Goal: Answer question/provide support: Share knowledge or assist other users

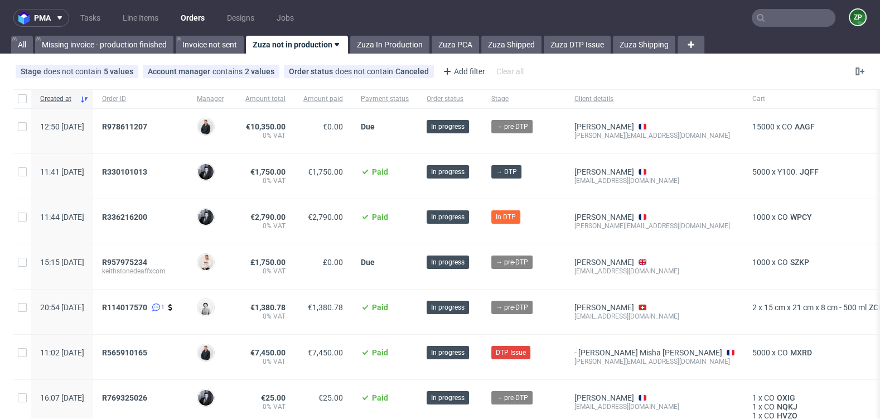
click at [773, 21] on input "text" at bounding box center [794, 18] width 84 height 18
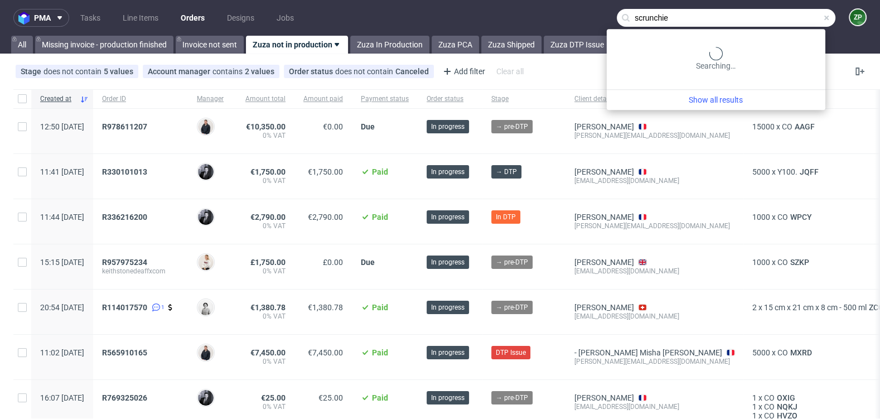
type input "scrunchie"
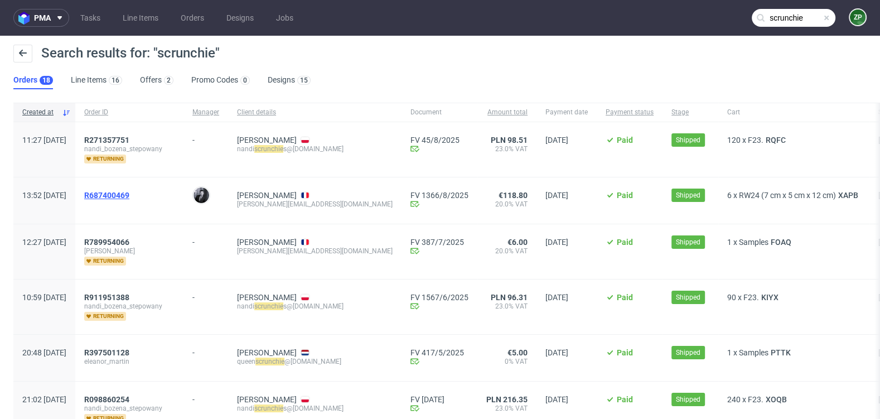
click at [129, 191] on span "R687400469" at bounding box center [106, 195] width 45 height 9
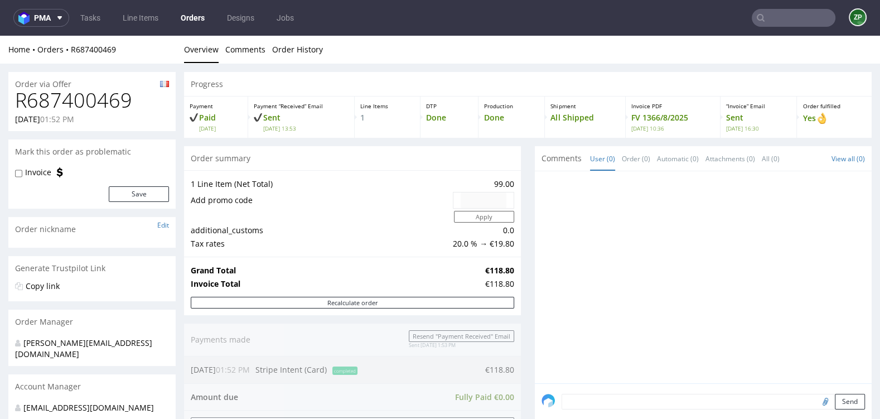
click at [86, 102] on h1 "R687400469" at bounding box center [92, 100] width 154 height 22
copy h1 "R687400469"
click at [187, 14] on link "Orders" at bounding box center [192, 18] width 37 height 18
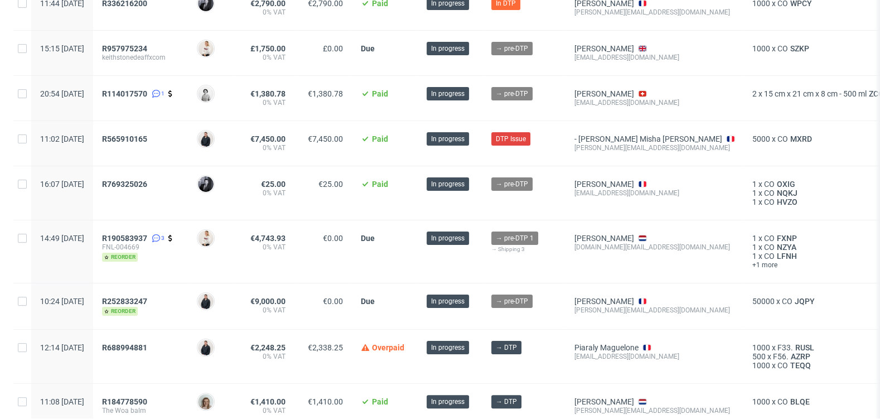
scroll to position [214, 0]
click at [147, 136] on span "R565910165" at bounding box center [124, 138] width 45 height 9
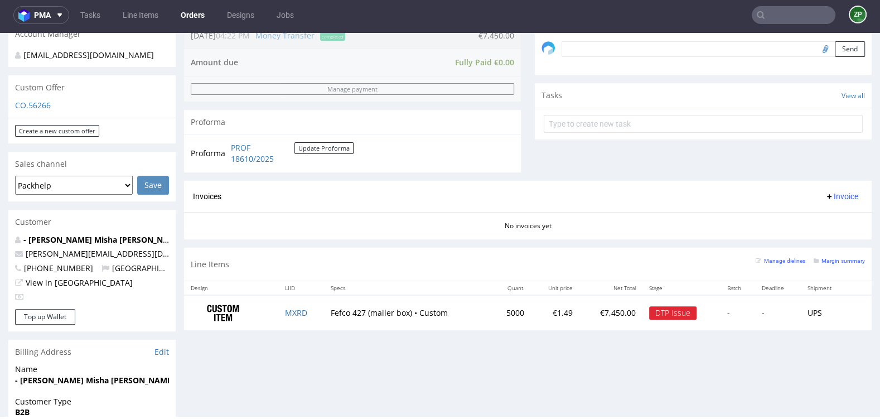
scroll to position [385, 0]
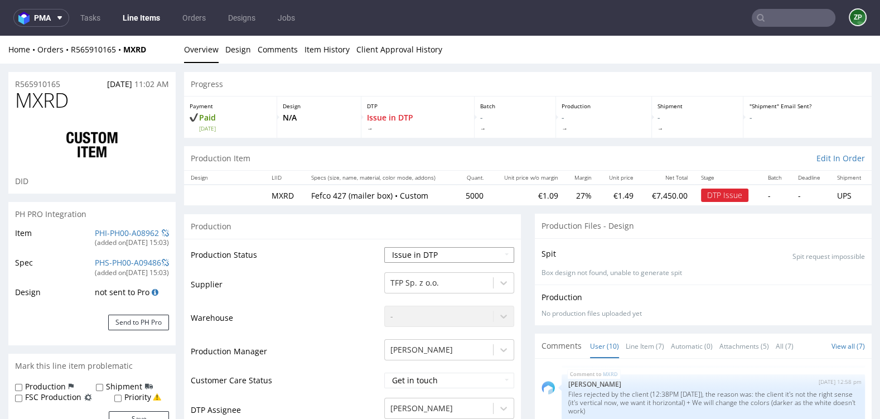
click at [467, 249] on select "Waiting for Artwork Waiting for Diecut Waiting for Mockup Waiting for DTP Waiti…" at bounding box center [449, 255] width 130 height 16
click at [447, 253] on select "Waiting for Artwork Waiting for Diecut Waiting for Mockup Waiting for DTP Waiti…" at bounding box center [449, 255] width 130 height 16
select select "pre_dtp_waiting_for_diecut"
click at [384, 247] on select "Waiting for Artwork Waiting for Diecut Waiting for Mockup Waiting for DTP Waiti…" at bounding box center [449, 255] width 130 height 16
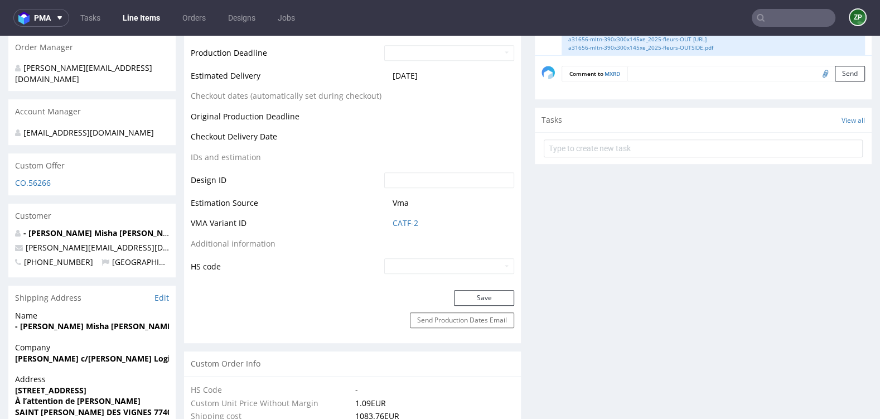
scroll to position [558, 0]
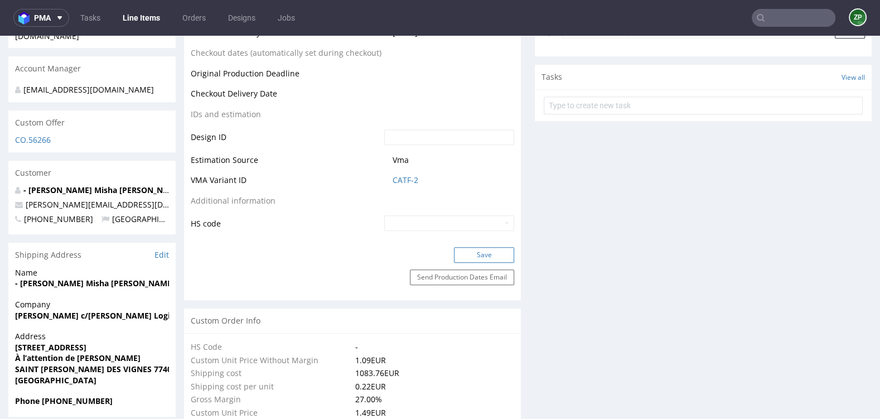
click at [479, 251] on button "Save" at bounding box center [484, 255] width 60 height 16
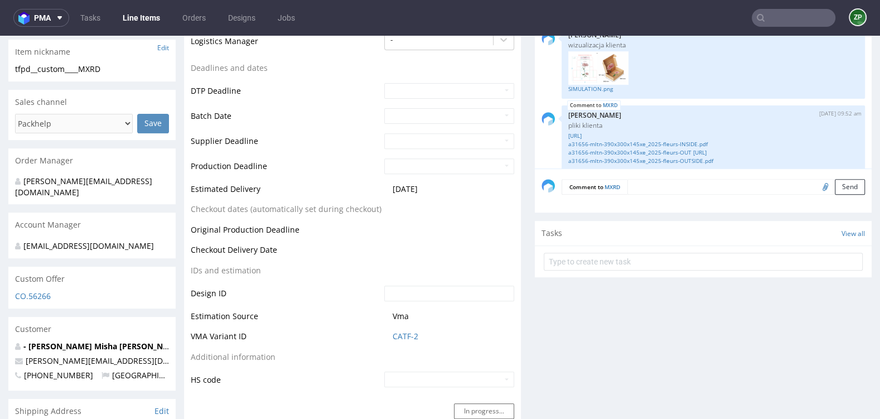
click at [649, 183] on textarea at bounding box center [745, 187] width 237 height 16
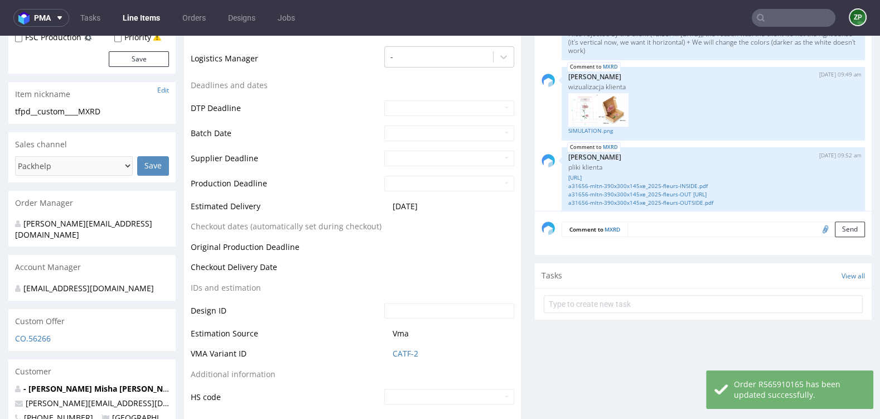
scroll to position [355, 0]
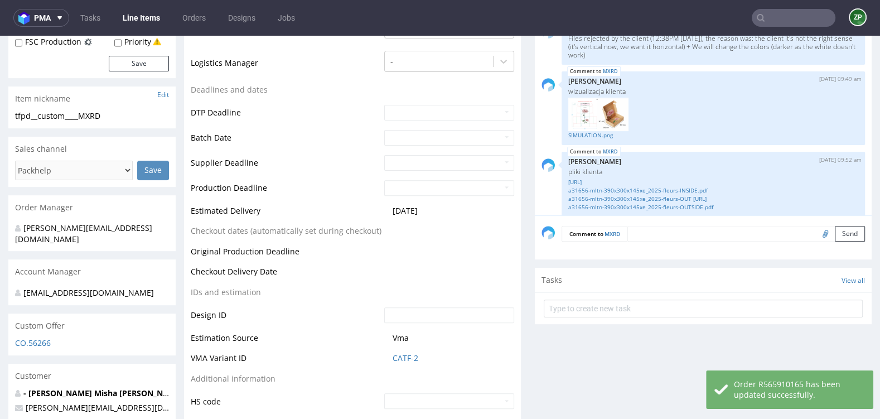
click at [634, 230] on textarea at bounding box center [745, 234] width 237 height 16
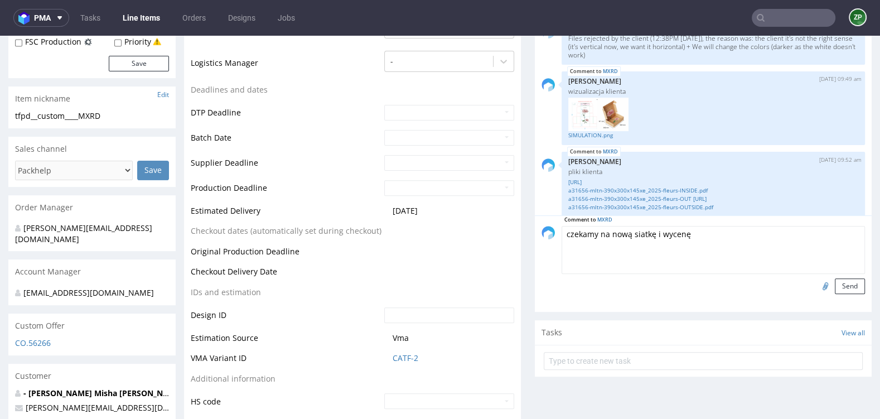
paste textarea "408 x 302 x 147"
type textarea "czekamy na nową siatkę i wycenę 408 x 302 x 147 mm"
click at [838, 285] on button "Send" at bounding box center [850, 286] width 30 height 16
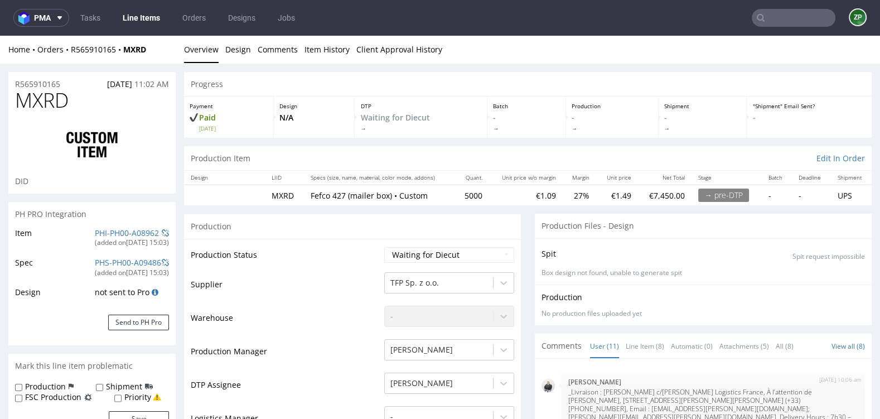
scroll to position [412, 0]
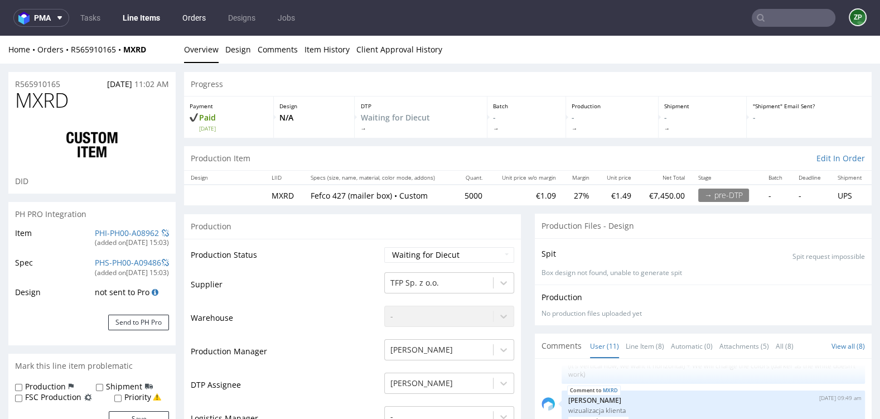
click at [191, 13] on link "Orders" at bounding box center [194, 18] width 37 height 18
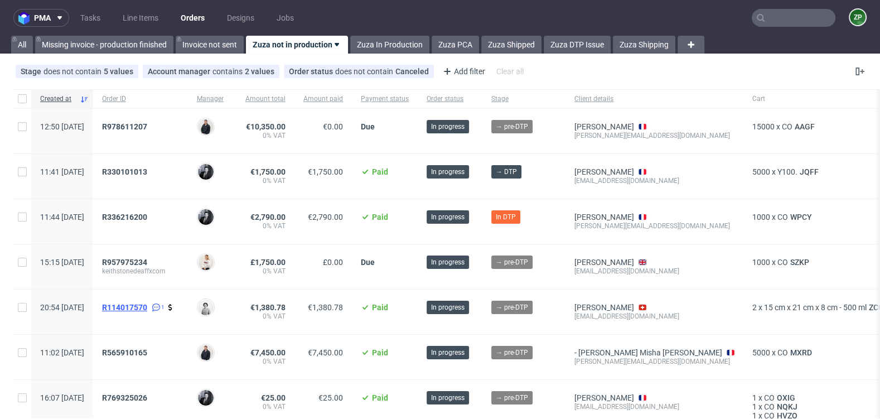
click at [147, 308] on span "R114017570" at bounding box center [124, 307] width 45 height 9
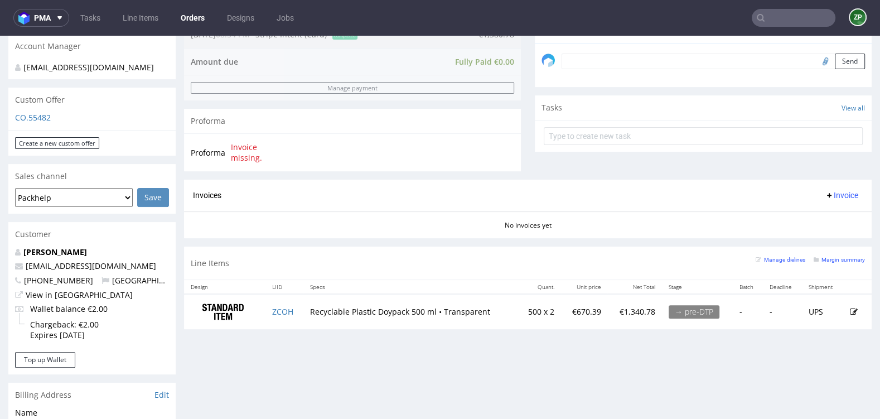
scroll to position [352, 0]
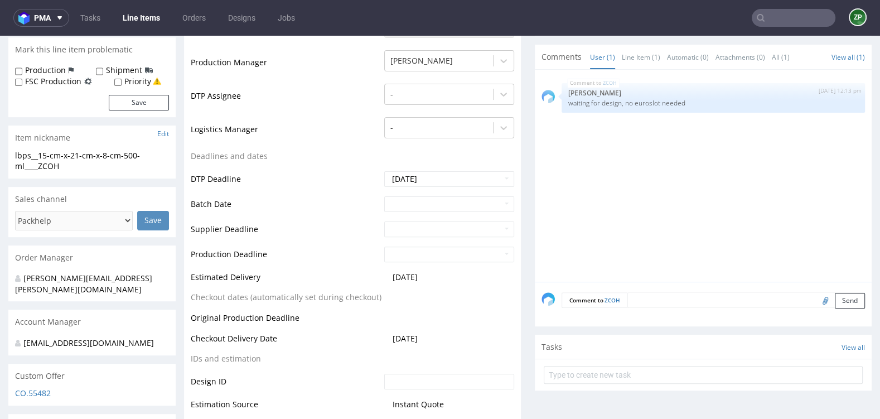
scroll to position [298, 0]
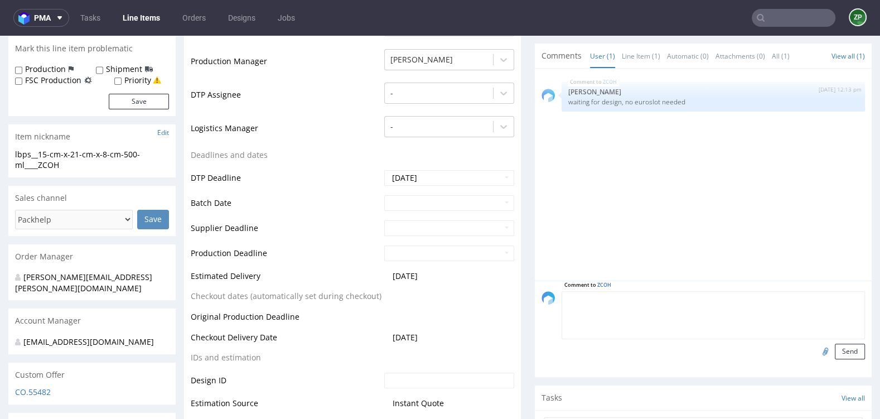
click at [638, 300] on textarea at bounding box center [712, 315] width 303 height 48
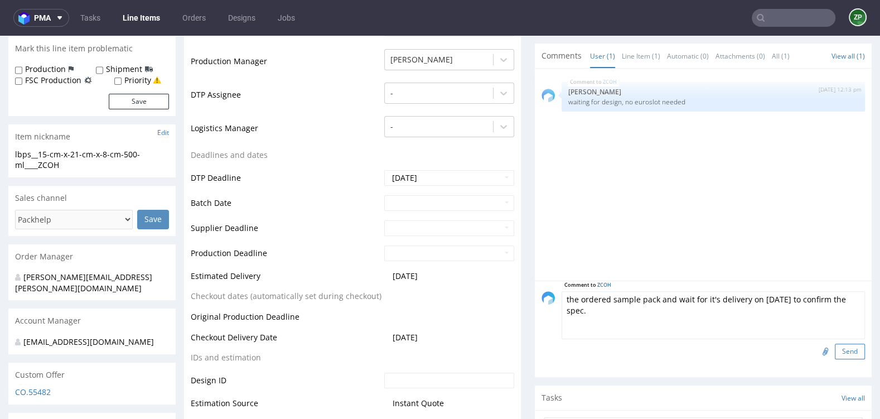
type textarea "the ordered sample pack and wait for it's delivery on 9th September to confirm …"
click at [841, 348] on button "Send" at bounding box center [850, 351] width 30 height 16
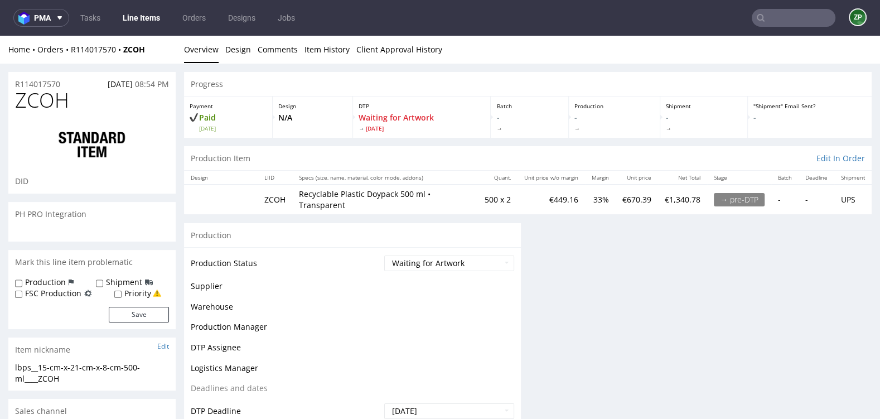
scroll to position [0, 0]
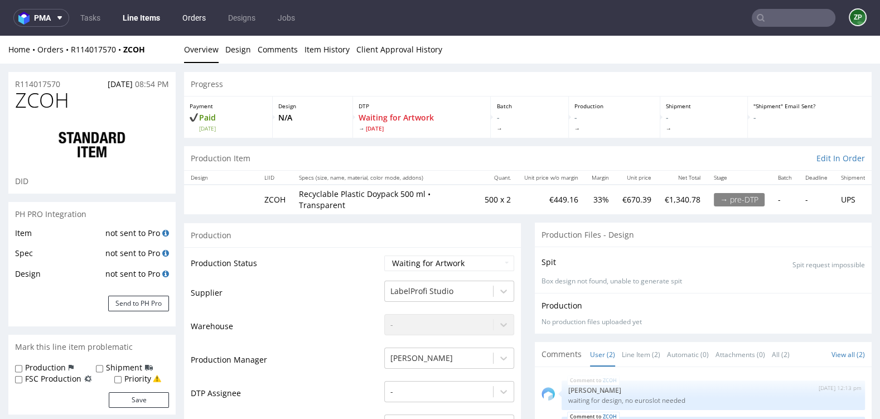
click at [194, 19] on link "Orders" at bounding box center [194, 18] width 37 height 18
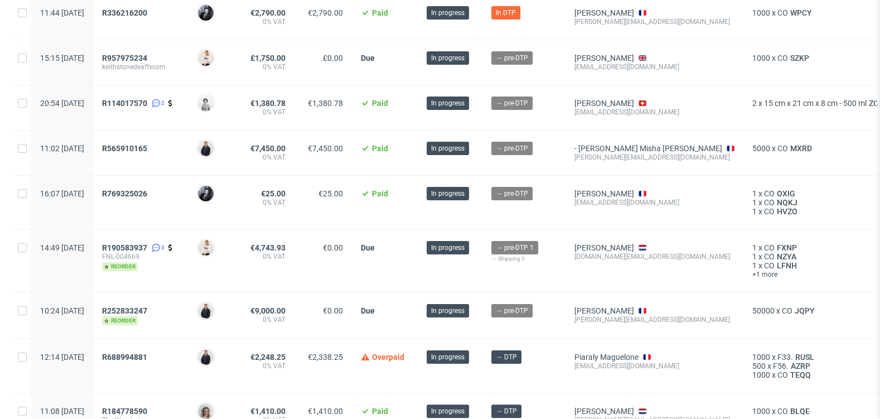
scroll to position [205, 0]
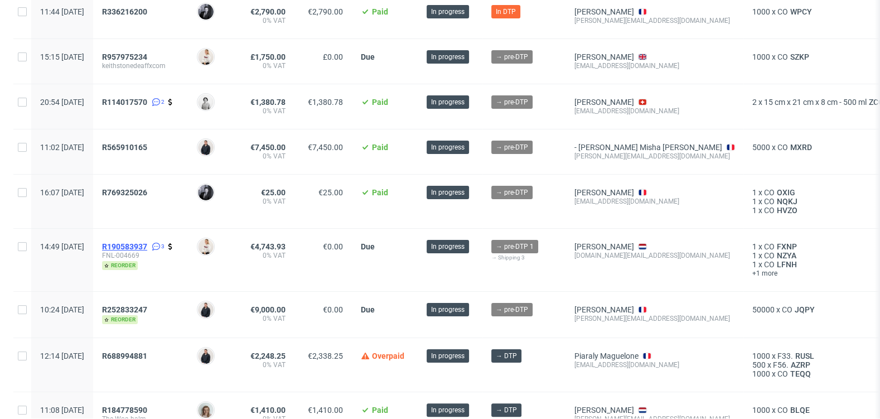
click at [147, 242] on span "R190583937" at bounding box center [124, 246] width 45 height 9
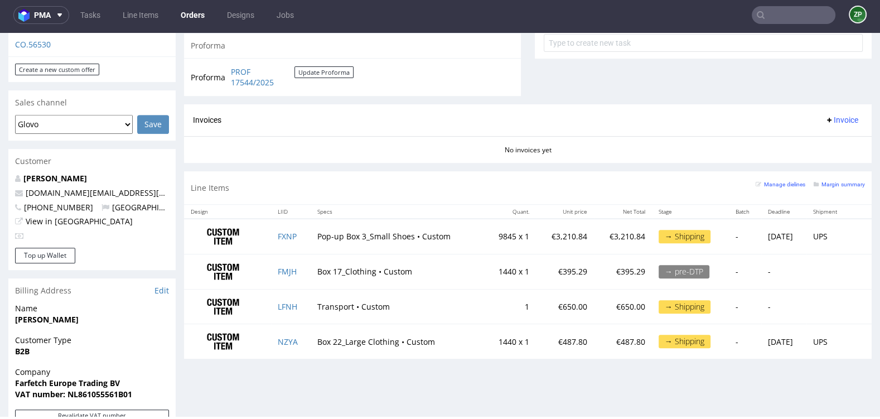
scroll to position [423, 0]
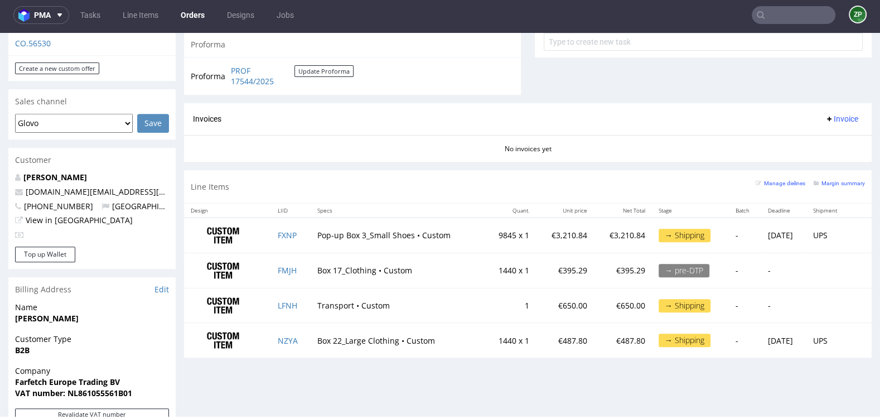
click at [193, 18] on link "Orders" at bounding box center [192, 15] width 37 height 18
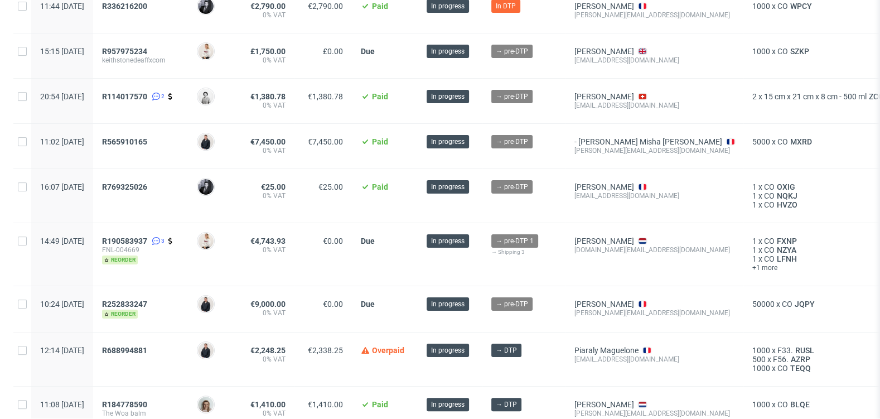
scroll to position [212, 0]
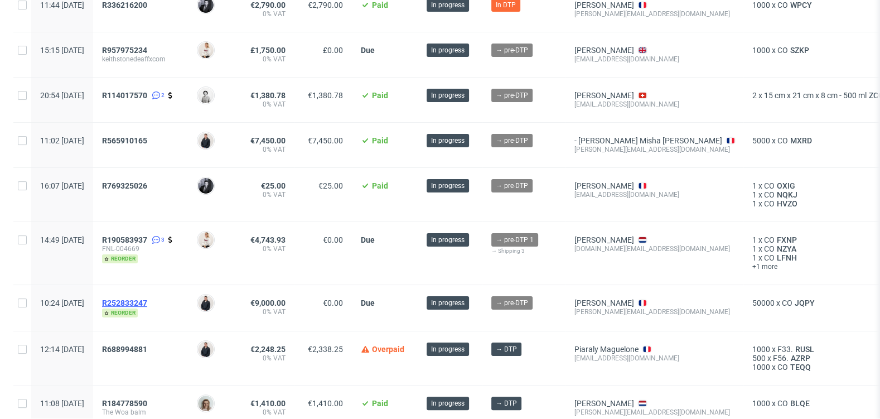
click at [147, 298] on span "R252833247" at bounding box center [124, 302] width 45 height 9
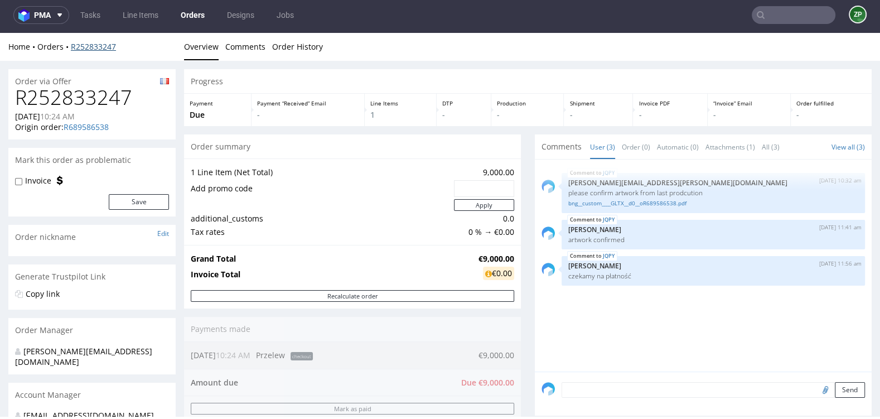
scroll to position [1, 0]
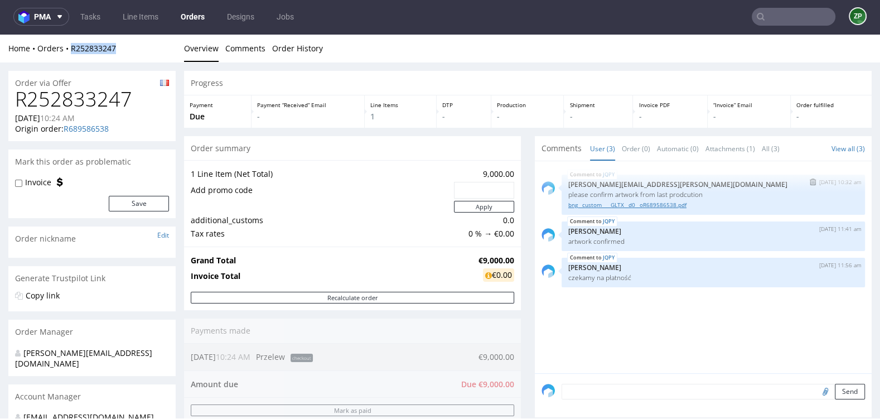
click at [675, 201] on link "bng__custom____GLTX__d0__oR689586538.pdf" at bounding box center [713, 205] width 290 height 8
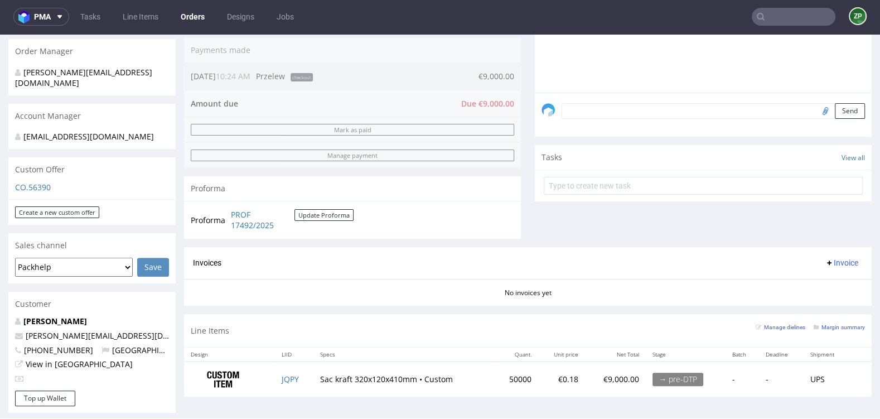
scroll to position [285, 0]
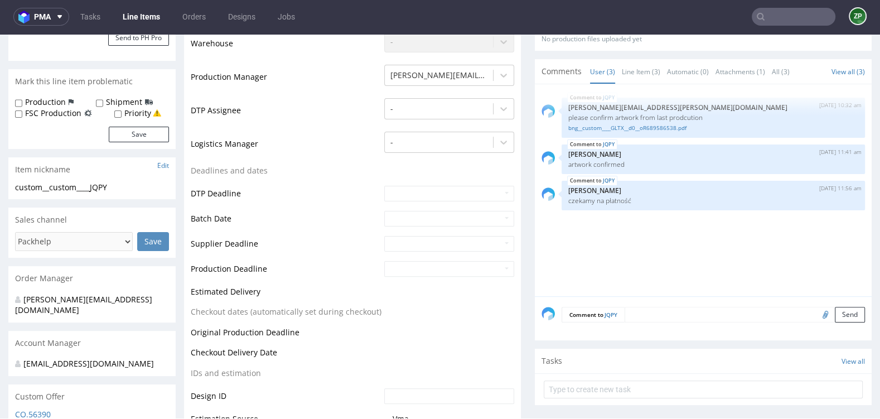
scroll to position [265, 0]
click at [670, 310] on textarea at bounding box center [744, 314] width 240 height 16
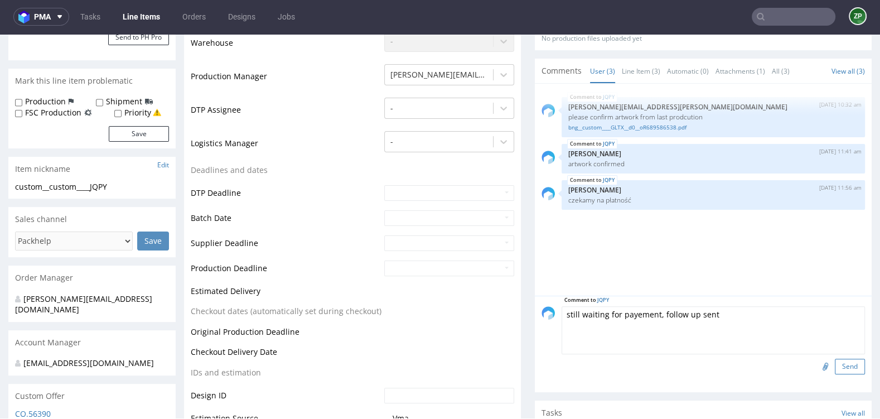
type textarea "still waiting for payement, follow up sent"
click at [835, 362] on button "Send" at bounding box center [850, 366] width 30 height 16
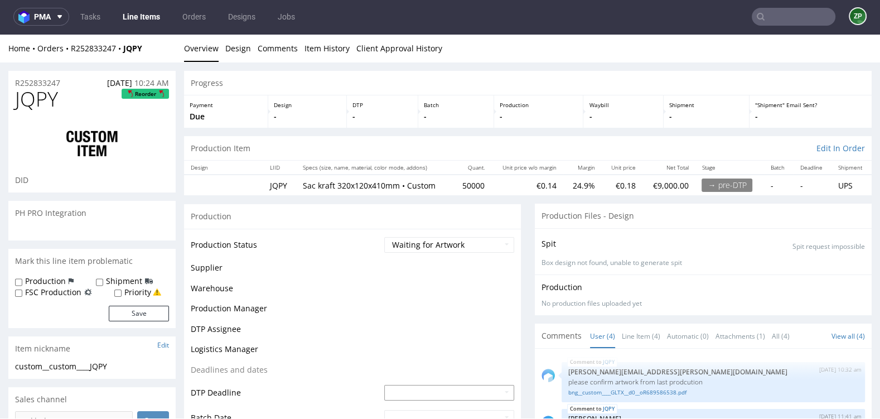
scroll to position [0, 0]
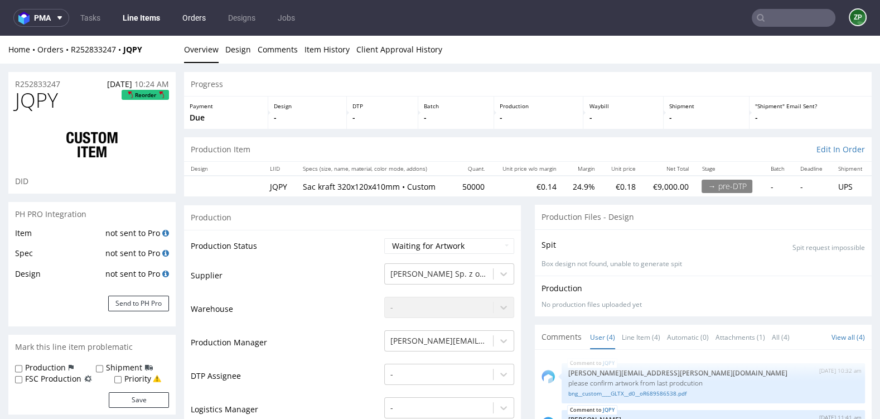
click at [190, 22] on link "Orders" at bounding box center [194, 18] width 37 height 18
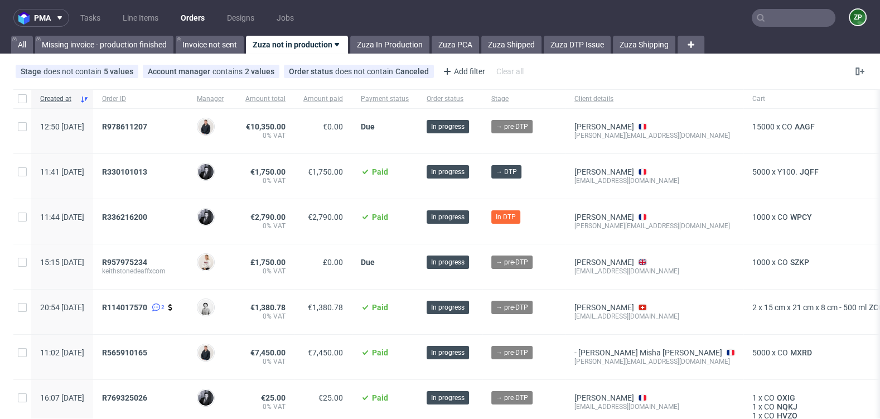
click at [786, 16] on input "text" at bounding box center [794, 18] width 84 height 18
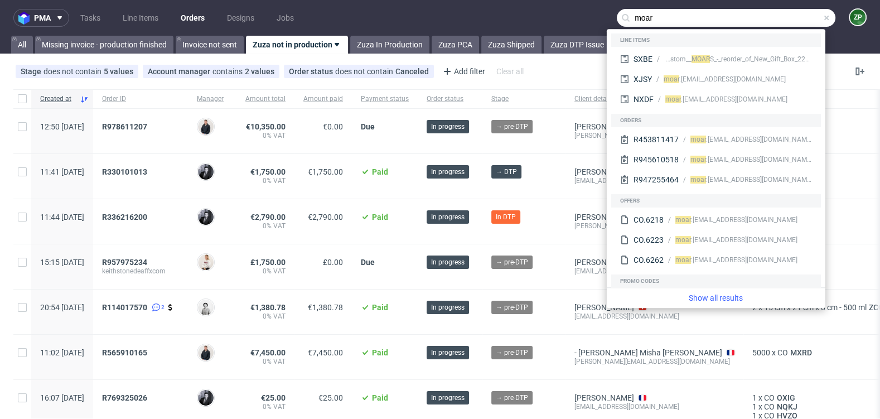
type input "moar"
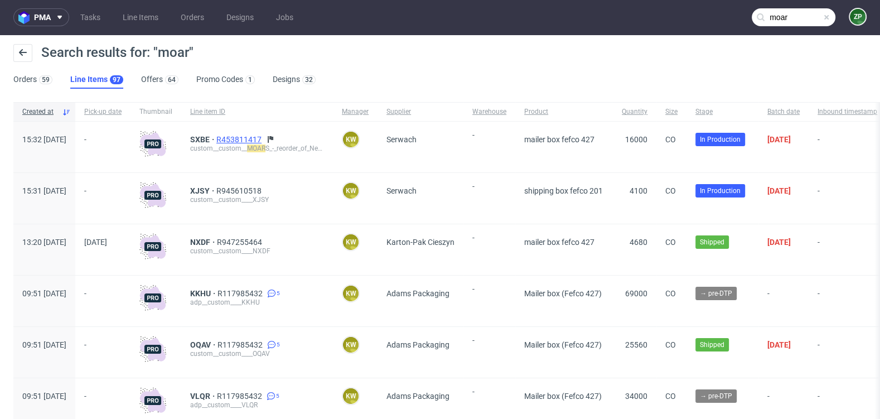
click at [261, 137] on span "R453811417" at bounding box center [239, 139] width 47 height 9
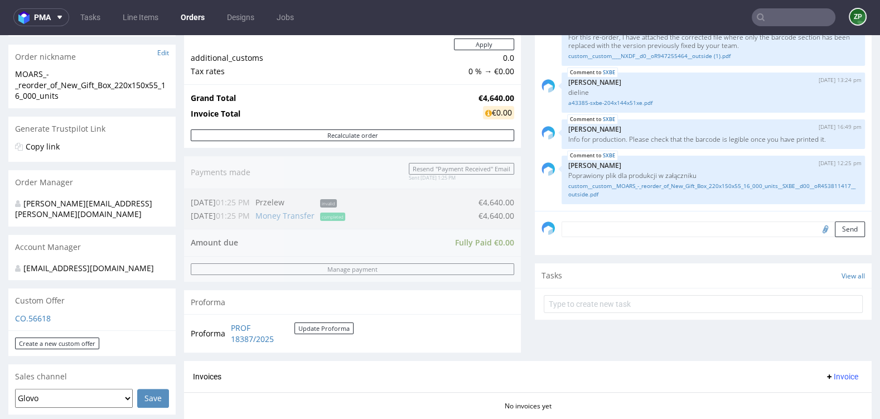
scroll to position [108, 0]
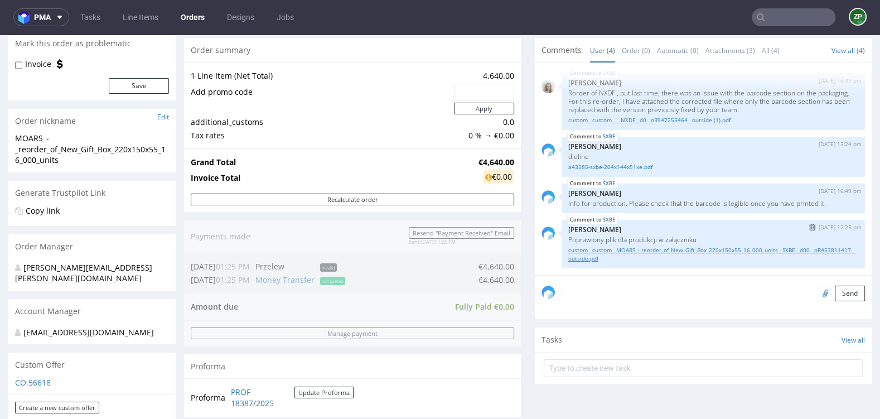
click at [583, 253] on link "custom__custom__MOARS_-_reorder_of_New_Gift_Box_220x150x55_16_000_units__SXBE__…" at bounding box center [713, 254] width 290 height 17
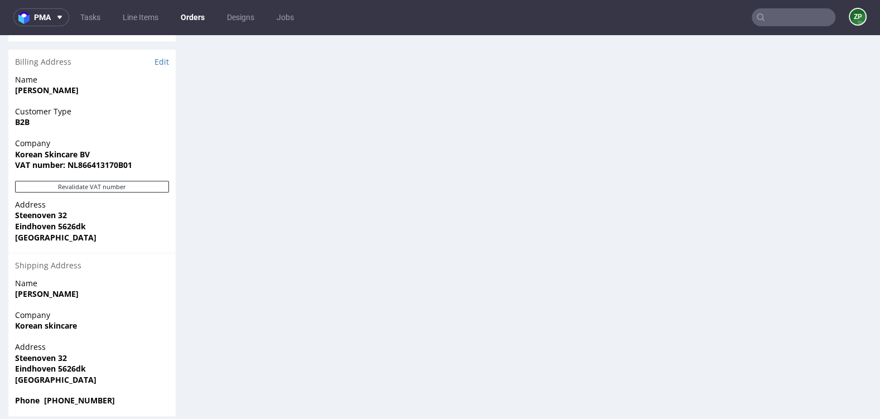
scroll to position [3, 0]
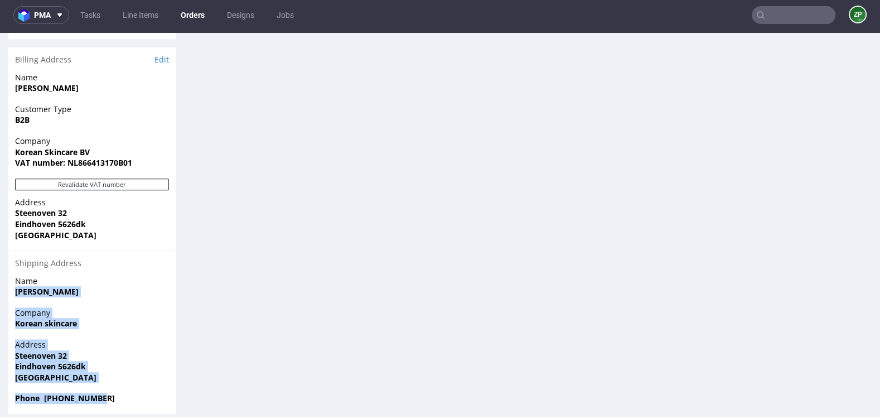
drag, startPoint x: 17, startPoint y: 279, endPoint x: 115, endPoint y: 385, distance: 144.8
click at [115, 385] on section "Billing Address Edit Name Monica Olavarria Customer Type B2B Company Korean Ski…" at bounding box center [91, 230] width 167 height 366
copy section "Monica Olavarria Company Korean skincare Address Steenoven 32 Eindhoven 5626dk …"
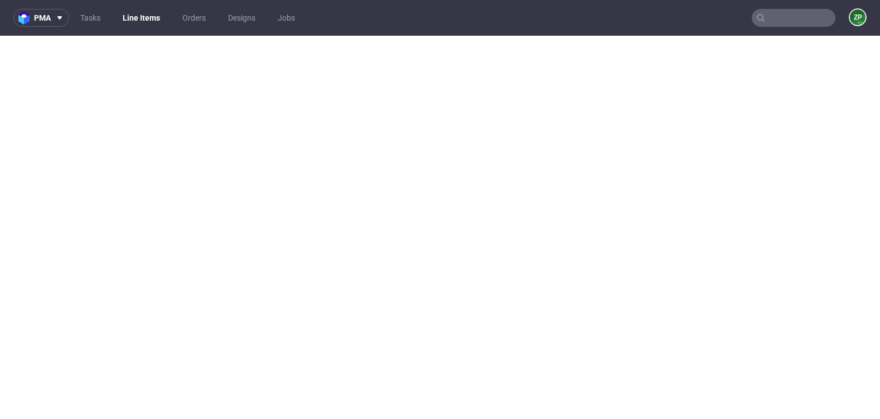
select select "in_progress"
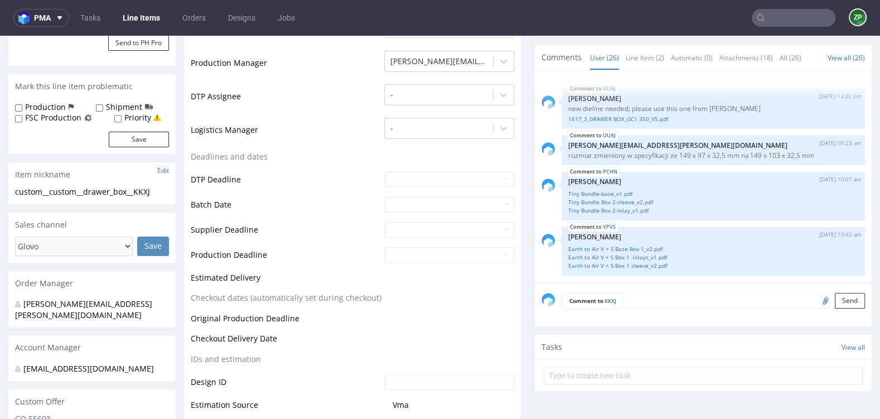
scroll to position [300, 0]
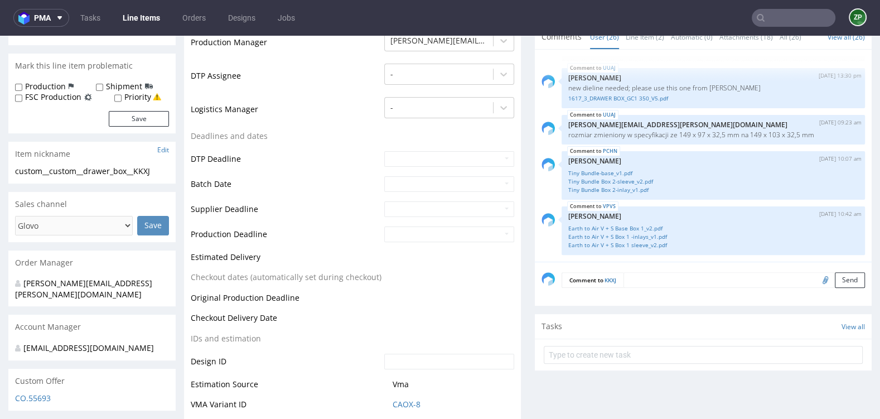
click at [816, 278] on input "file" at bounding box center [824, 279] width 16 height 14
type input "C:\fakepath\Lip Love base.pdf"
click at [844, 280] on button "Send" at bounding box center [850, 280] width 30 height 16
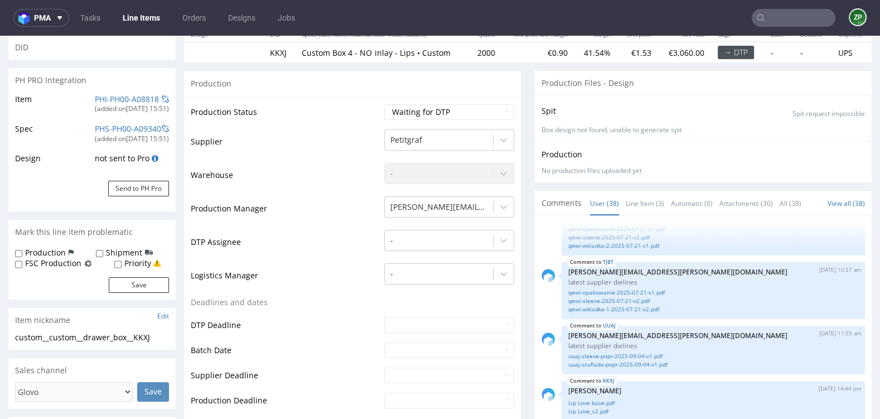
scroll to position [135, 0]
click at [118, 262] on input "Priority" at bounding box center [117, 263] width 7 height 9
checkbox input "true"
click at [17, 251] on input "Production" at bounding box center [18, 252] width 7 height 9
checkbox input "true"
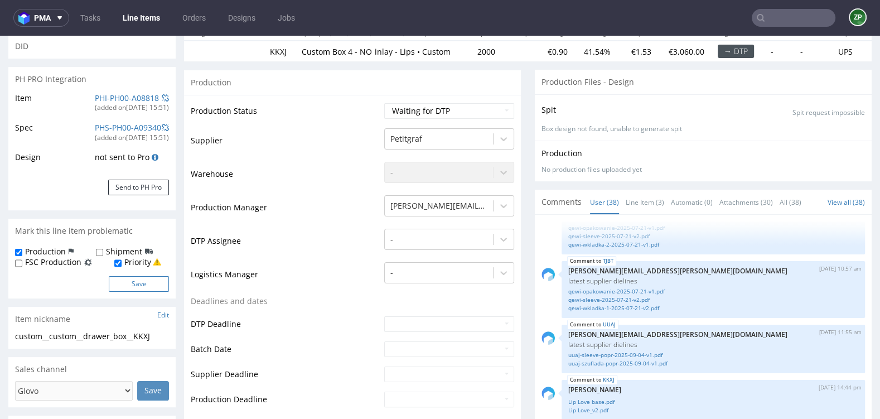
click at [148, 282] on button "Save" at bounding box center [139, 284] width 60 height 16
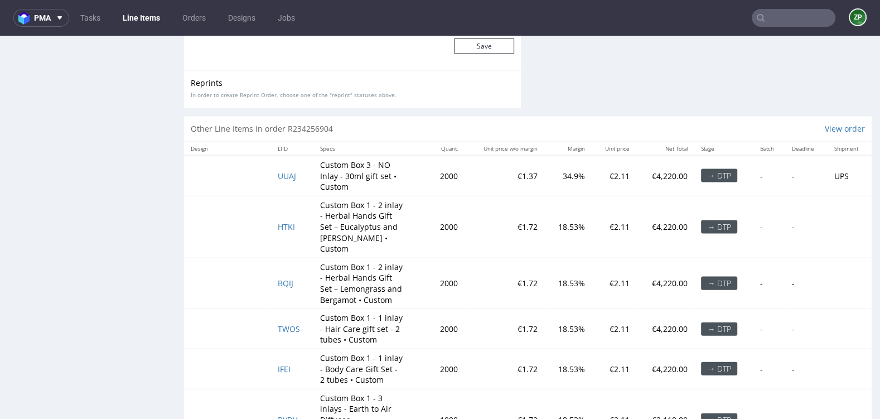
scroll to position [2234, 0]
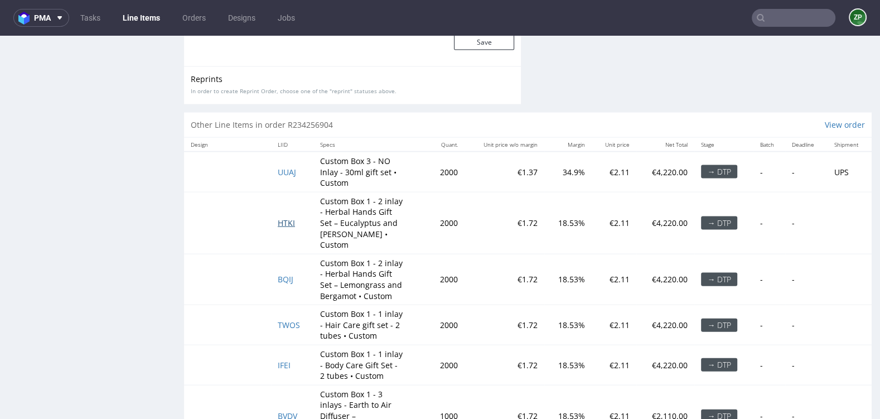
click at [284, 217] on span "HTKI" at bounding box center [286, 222] width 17 height 11
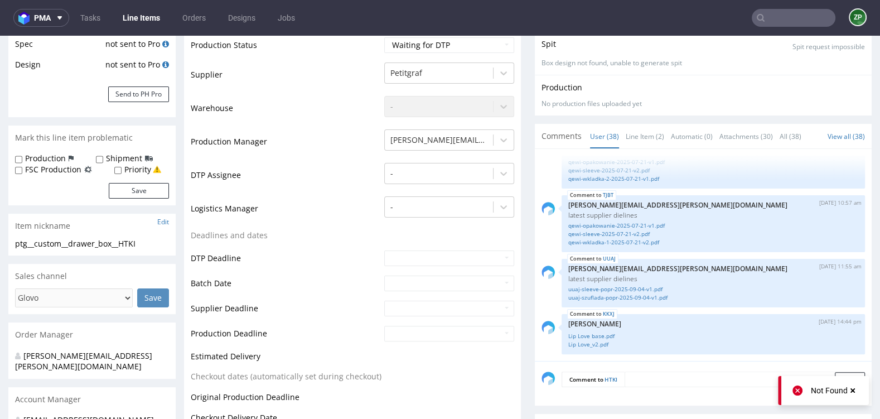
scroll to position [210, 0]
click at [656, 377] on textarea at bounding box center [744, 379] width 240 height 16
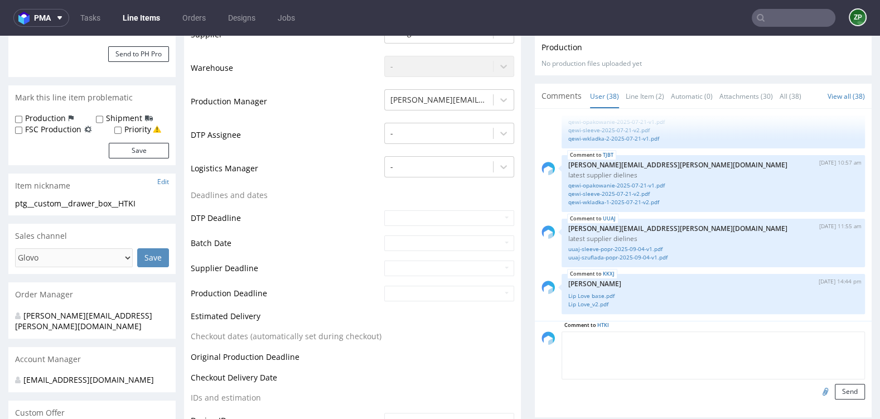
scroll to position [251, 0]
click at [816, 391] on input "file" at bounding box center [824, 389] width 16 height 14
type input "C:\fakepath\Herbal Hands E + R Base Box 1-iwgc-packaging-2025-07-21-v1.pdf"
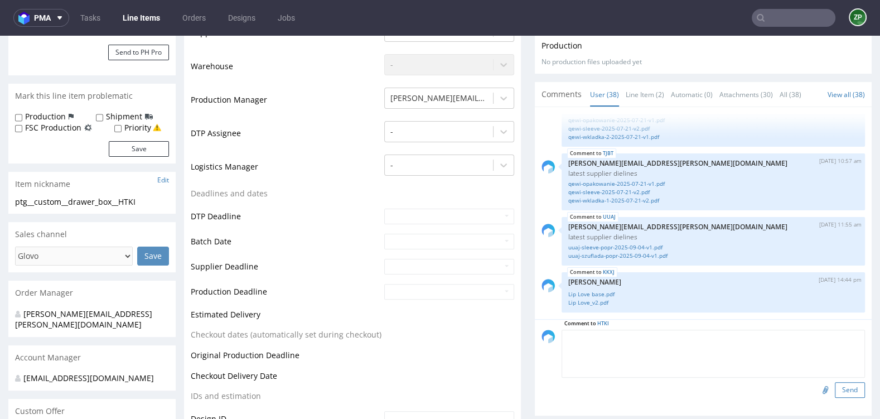
click at [844, 389] on button "Send" at bounding box center [850, 390] width 30 height 16
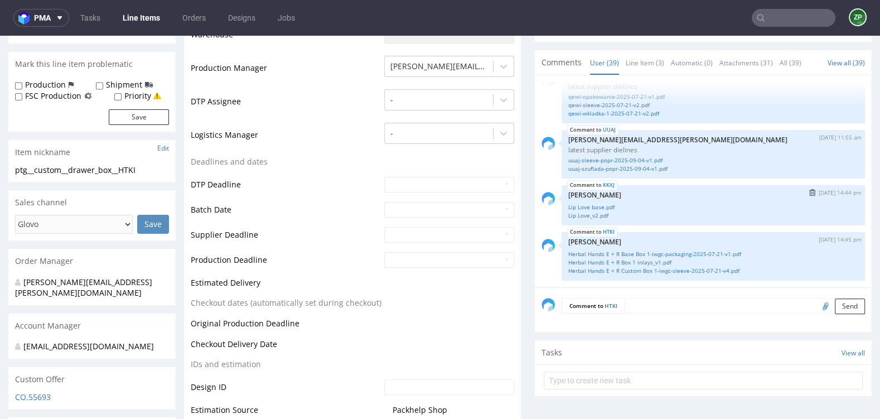
scroll to position [303, 0]
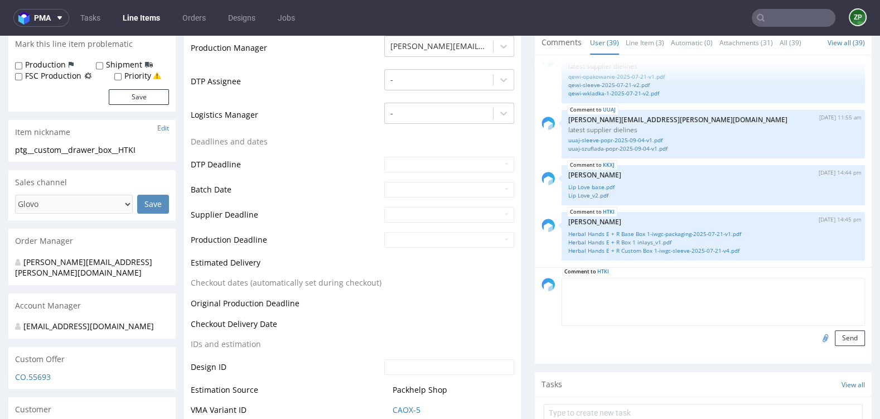
click at [682, 287] on textarea at bounding box center [712, 302] width 303 height 48
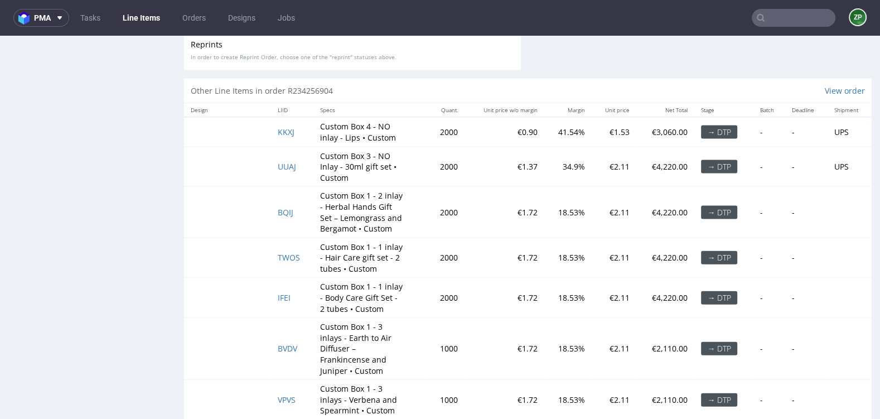
scroll to position [2285, 0]
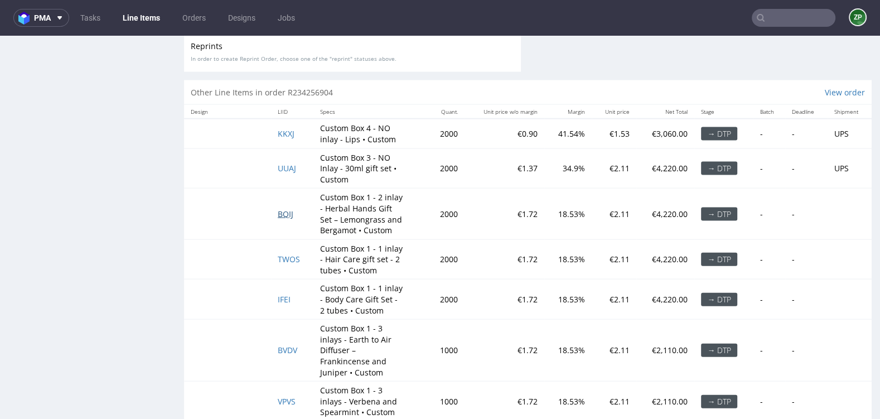
click at [284, 209] on span "BQIJ" at bounding box center [286, 214] width 16 height 11
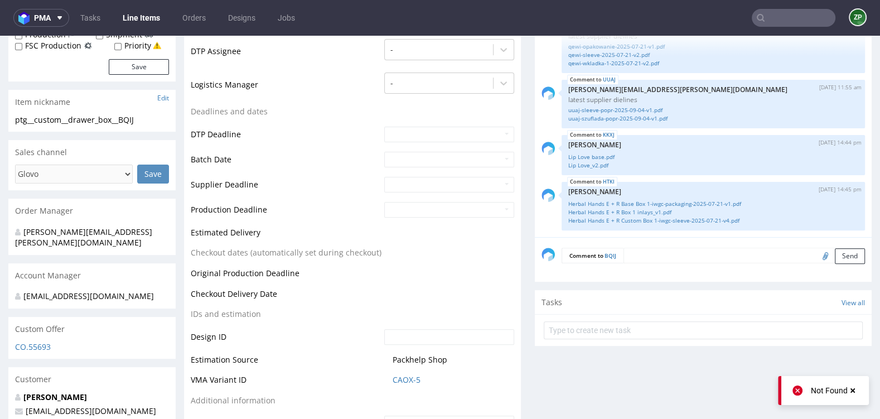
scroll to position [335, 0]
click at [656, 253] on textarea at bounding box center [743, 254] width 241 height 16
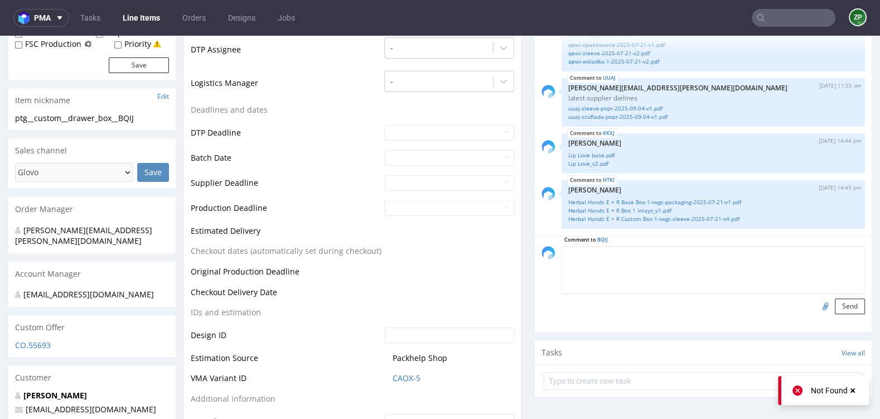
click at [816, 301] on input "file" at bounding box center [824, 305] width 16 height 14
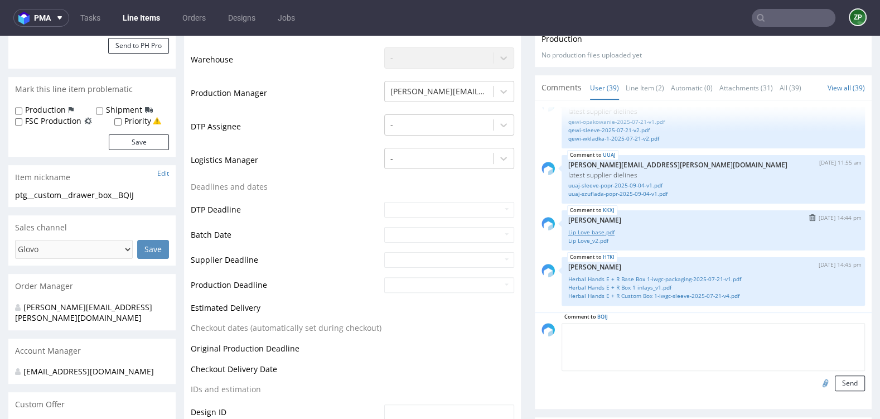
scroll to position [286, 0]
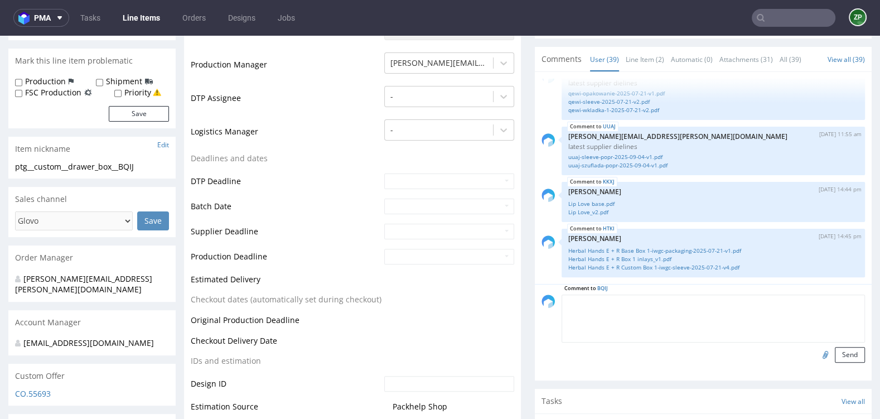
click at [816, 355] on input "file" at bounding box center [824, 354] width 16 height 14
type input "C:\fakepath\Herbal Hands L + B Base Box 1-iwgc-packaging-2025-07-21-v2 (1).pdf"
click at [836, 353] on button "Send" at bounding box center [850, 355] width 30 height 16
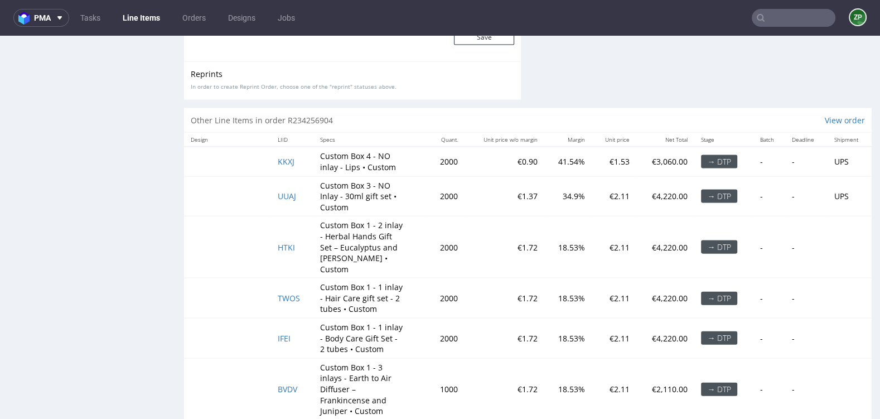
scroll to position [2258, 0]
click at [285, 292] on span "TWOS" at bounding box center [289, 297] width 22 height 11
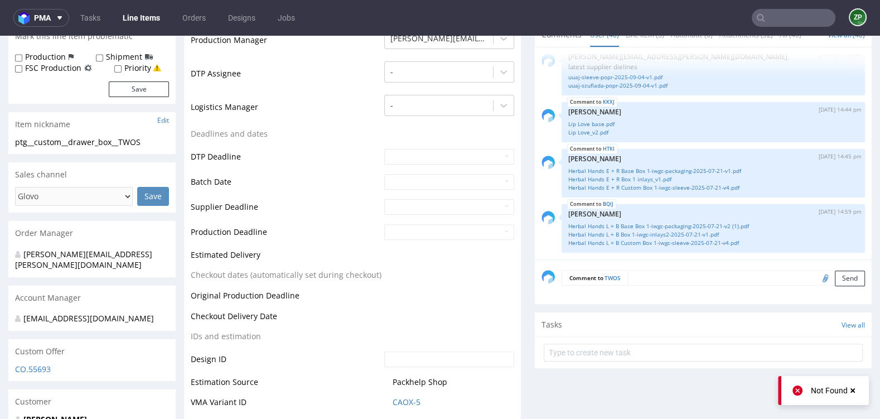
scroll to position [343, 0]
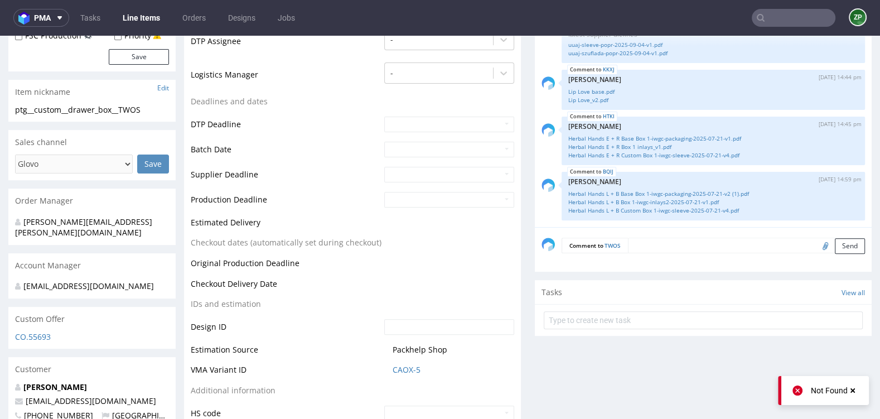
click at [718, 243] on textarea at bounding box center [746, 245] width 237 height 16
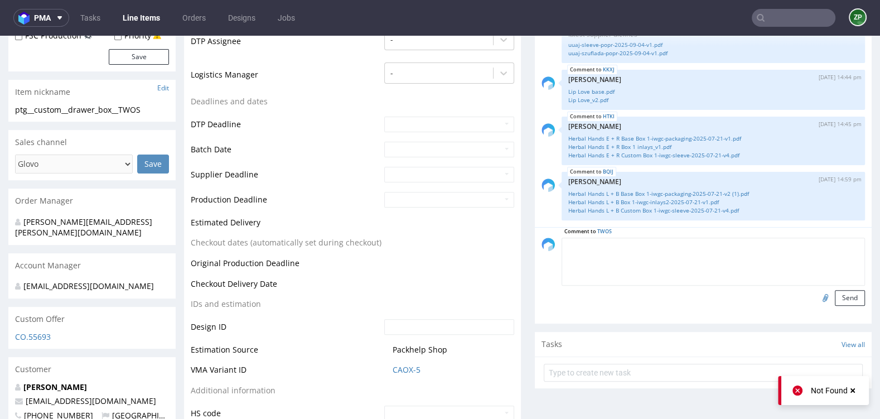
click at [816, 294] on input "file" at bounding box center [824, 297] width 16 height 14
type input "C:\fakepath\Heaven Scent Base Box 1-iwgc-packaging-2025-07-21-v3.pdf"
click at [621, 248] on textarea at bounding box center [712, 261] width 303 height 48
click at [840, 298] on button "Send" at bounding box center [850, 298] width 30 height 16
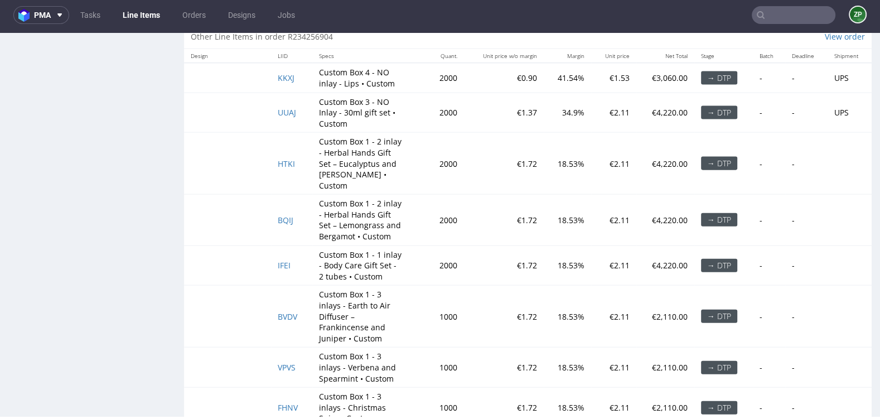
scroll to position [2339, 0]
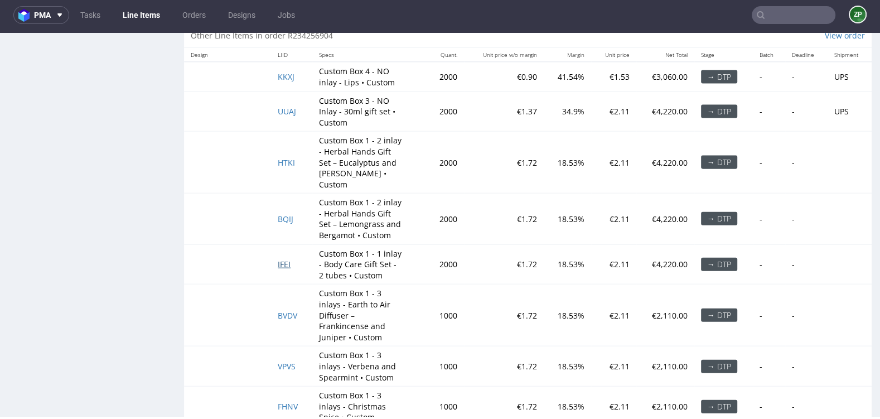
click at [280, 259] on span "IFEI" at bounding box center [284, 264] width 13 height 11
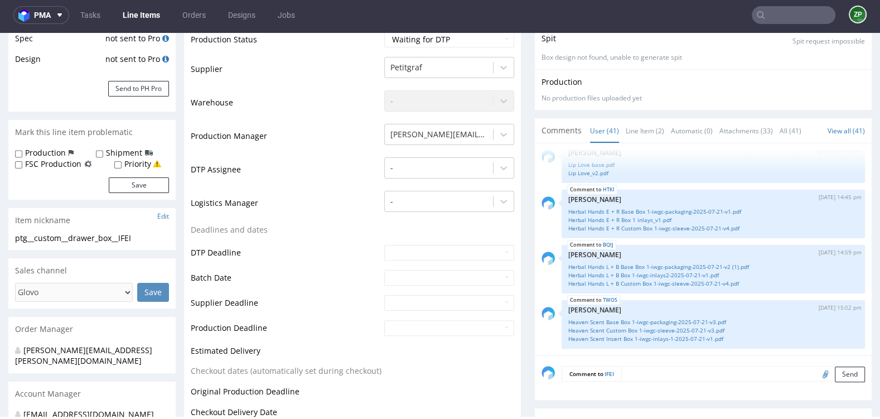
scroll to position [216, 0]
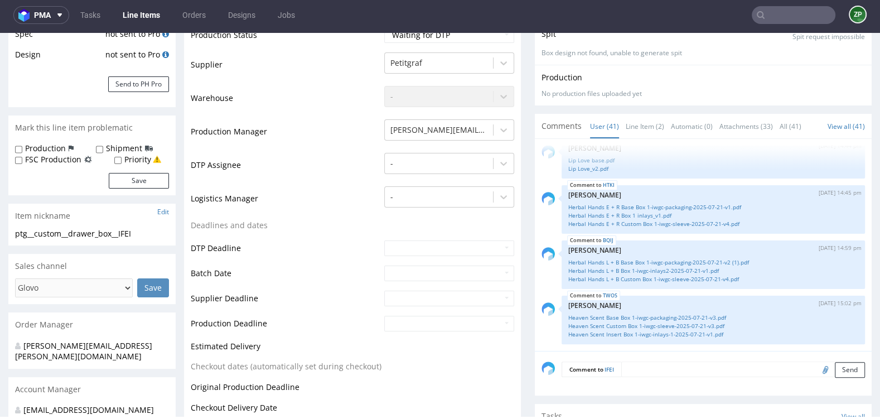
click at [661, 363] on textarea at bounding box center [743, 369] width 244 height 16
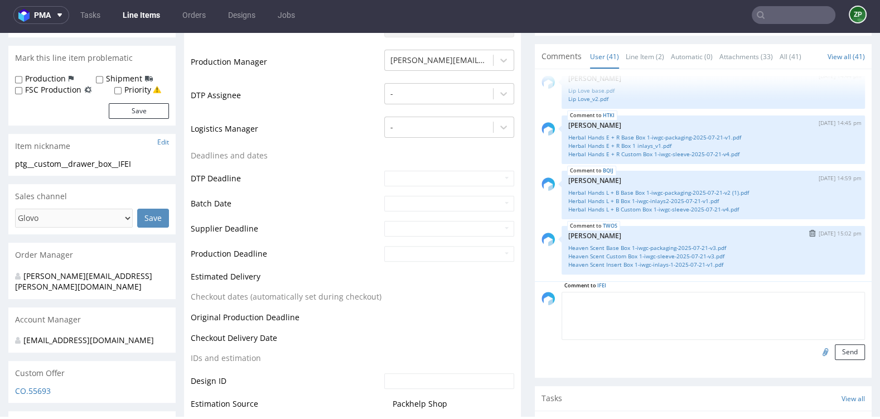
scroll to position [288, 0]
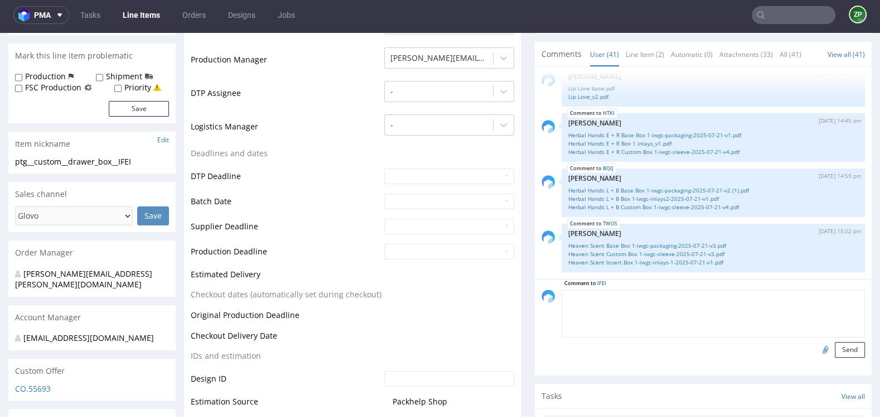
click at [816, 348] on input "file" at bounding box center [824, 349] width 16 height 14
type input "C:\fakepath\Blissed out Body Base Box 1-iwgc-packaging-2025-07-21-v3.pdf"
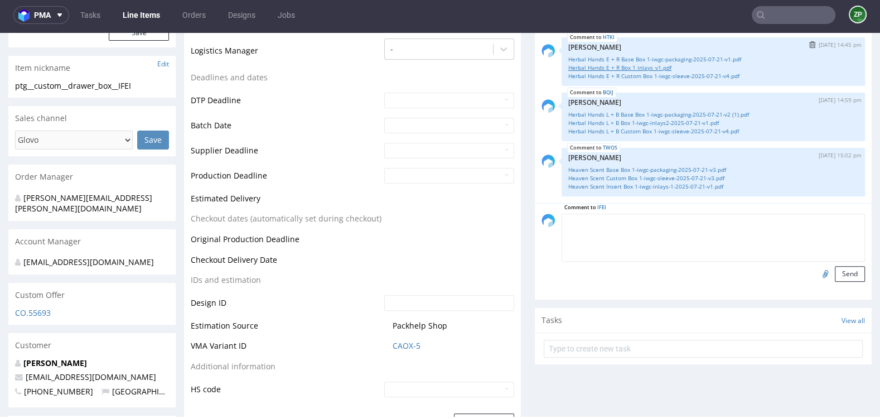
scroll to position [365, 0]
click at [838, 269] on button "Send" at bounding box center [850, 273] width 30 height 16
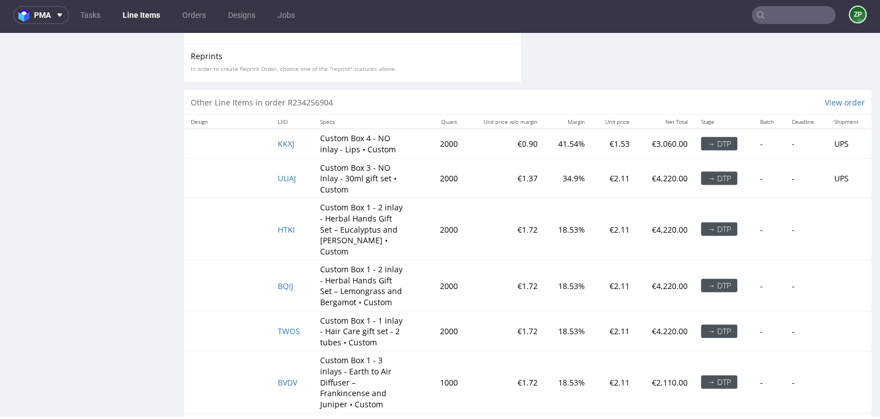
scroll to position [2475, 0]
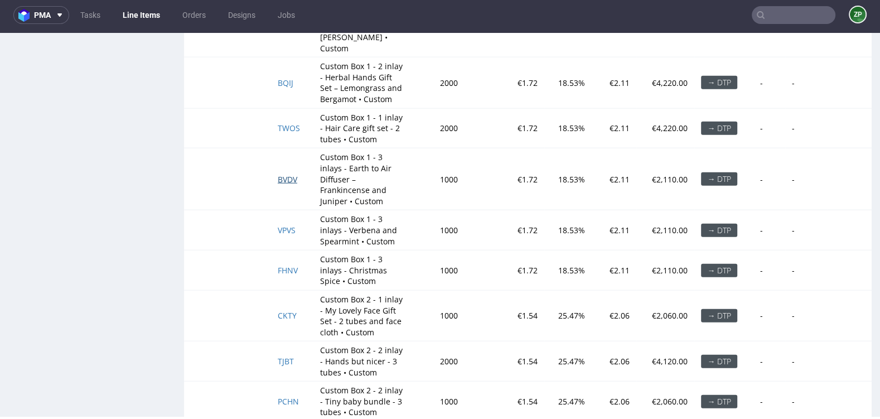
click at [285, 174] on span "BVDV" at bounding box center [288, 179] width 20 height 11
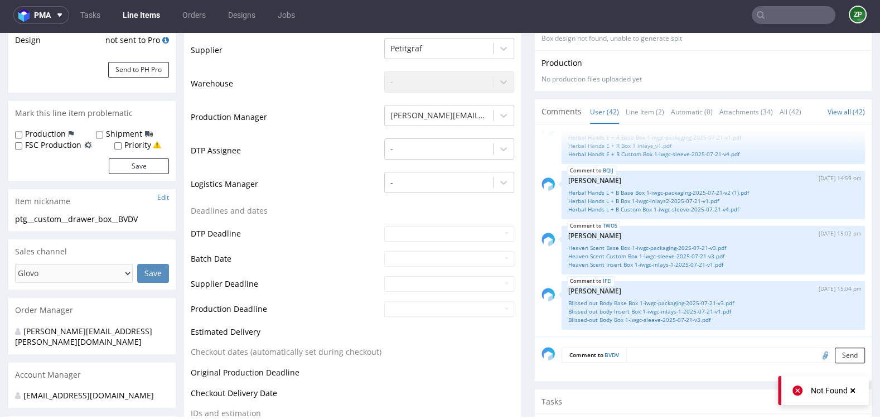
scroll to position [230, 0]
click at [669, 363] on div "Comment to BVDV Send" at bounding box center [703, 359] width 337 height 45
click at [668, 355] on textarea at bounding box center [745, 356] width 239 height 16
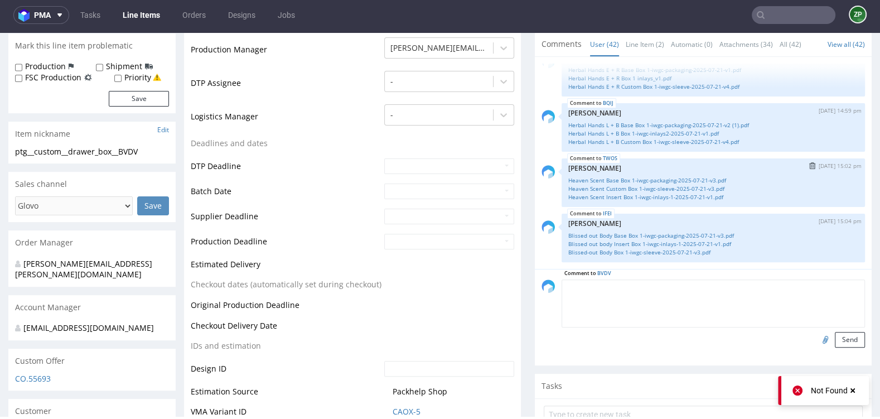
scroll to position [316, 0]
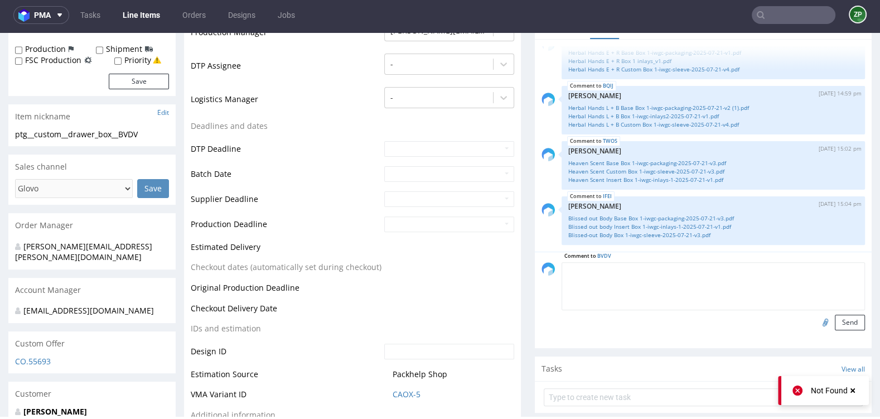
click at [816, 326] on input "file" at bounding box center [824, 321] width 16 height 14
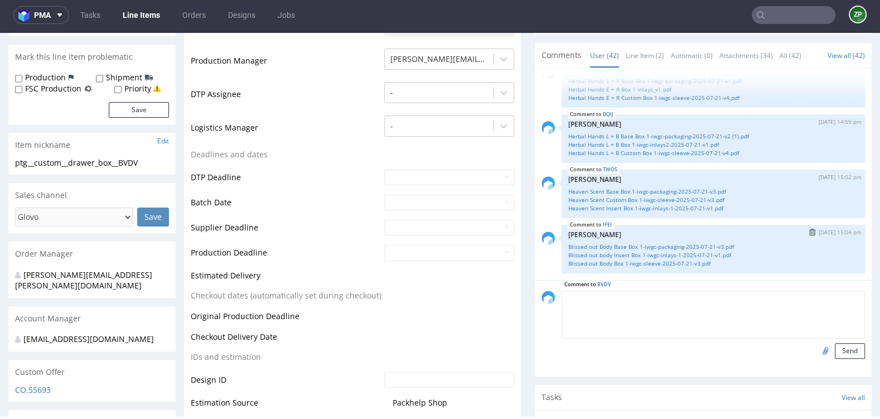
scroll to position [289, 0]
click at [816, 344] on input "file" at bounding box center [824, 348] width 16 height 14
type input "C:\fakepath\Earth to Air F + J Box 1 inlays_v1.pdf"
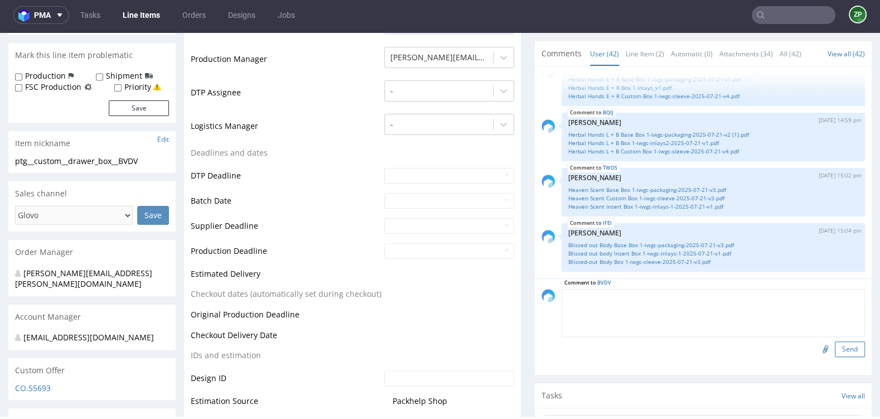
click at [842, 345] on button "Send" at bounding box center [850, 349] width 30 height 16
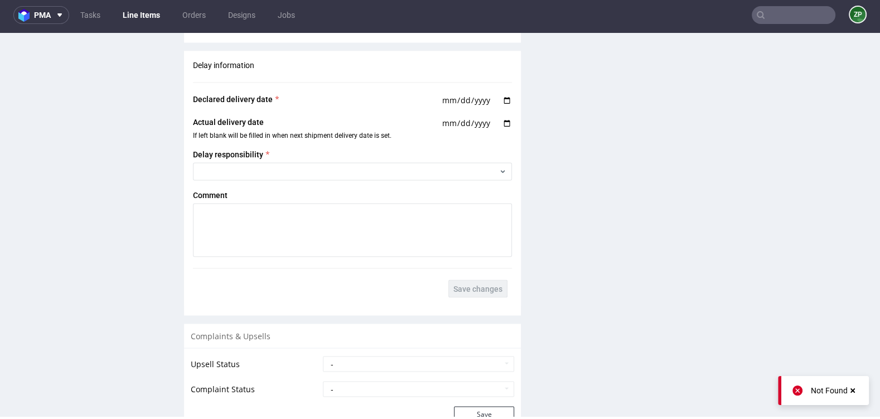
scroll to position [2453, 0]
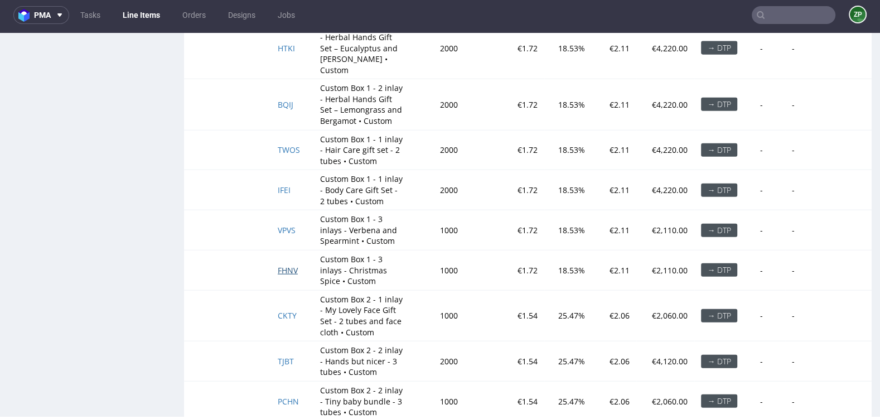
click at [286, 265] on span "FHNV" at bounding box center [288, 270] width 20 height 11
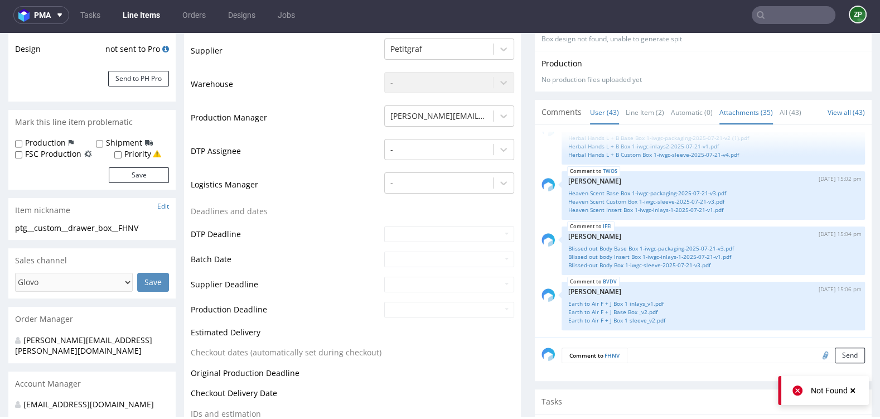
scroll to position [221, 0]
click at [768, 363] on textarea at bounding box center [746, 356] width 238 height 16
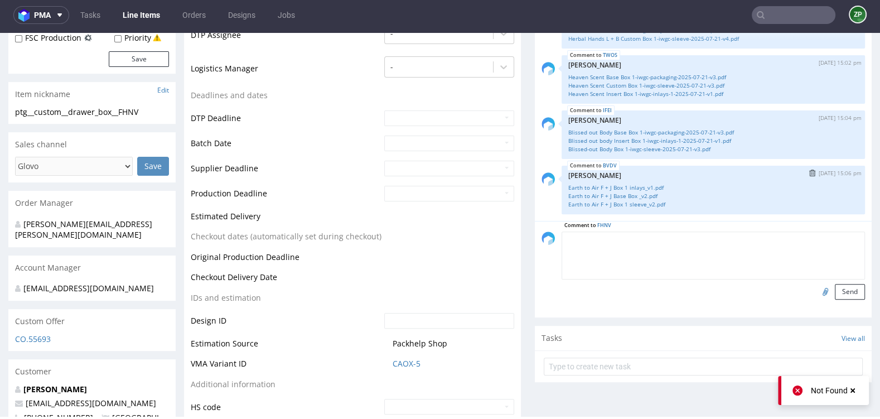
scroll to position [367, 0]
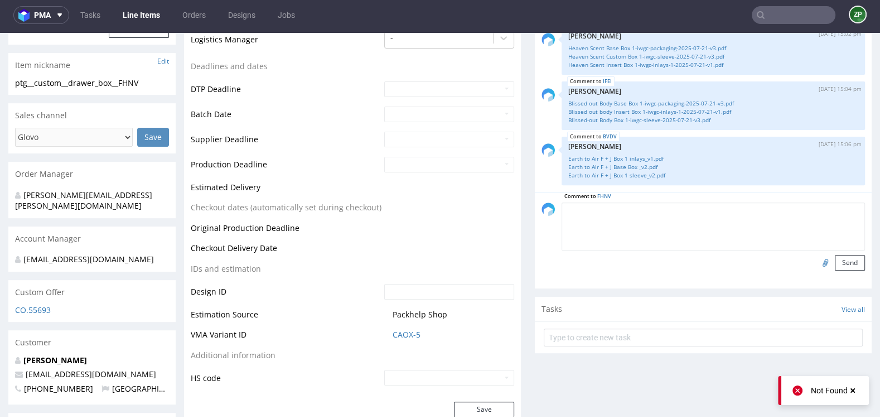
click at [816, 268] on input "file" at bounding box center [824, 262] width 16 height 14
type input "C:\fakepath\Christmas Spice Base Box 1_v1.pdf"
click at [844, 269] on button "Send" at bounding box center [850, 263] width 30 height 16
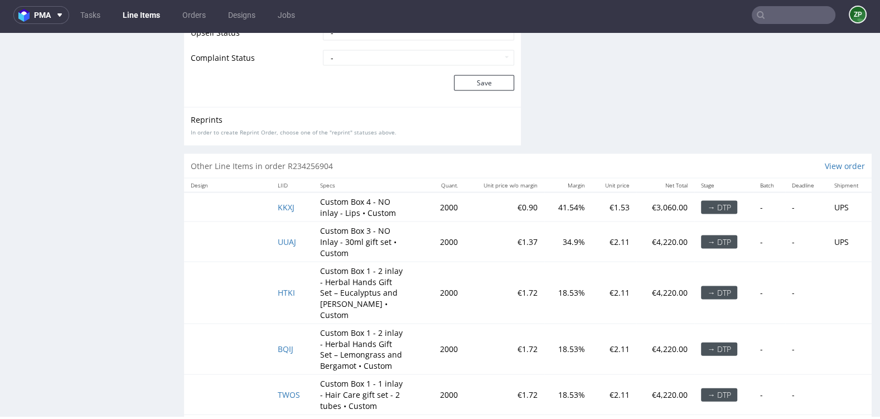
scroll to position [2475, 0]
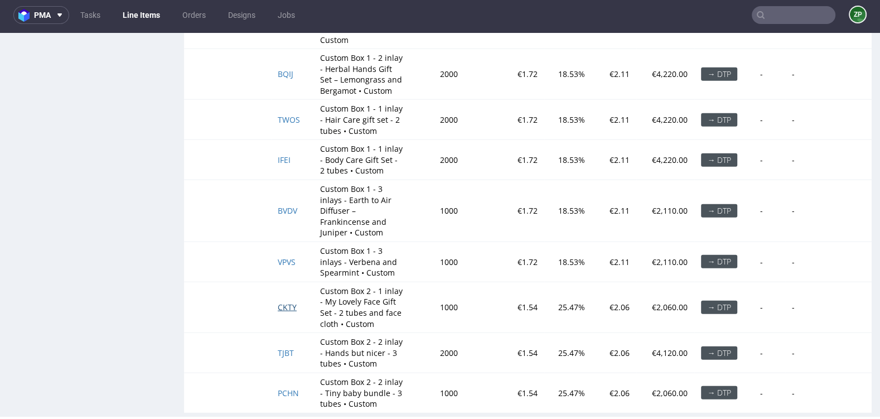
click at [280, 302] on span "CKTY" at bounding box center [287, 307] width 19 height 11
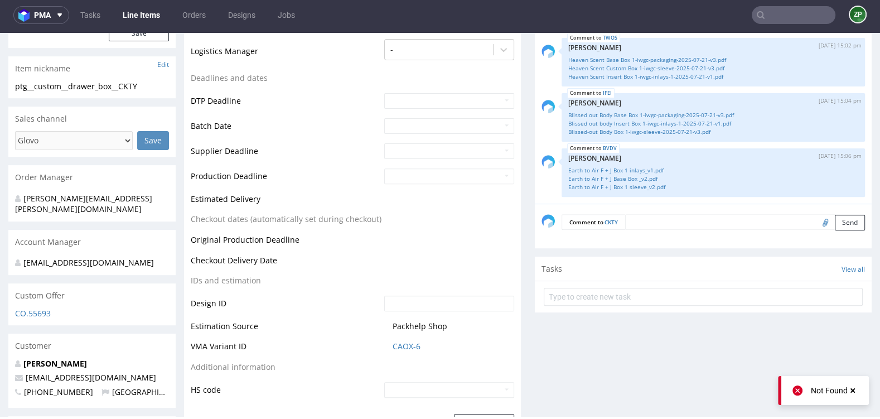
scroll to position [377, 0]
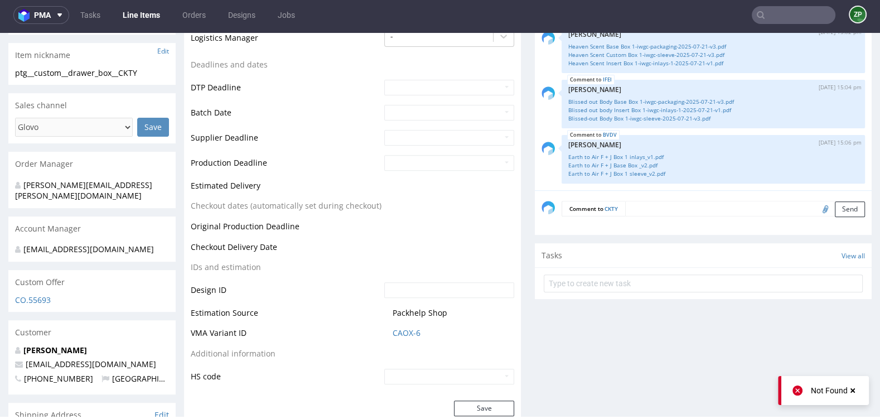
click at [655, 203] on textarea at bounding box center [745, 209] width 240 height 16
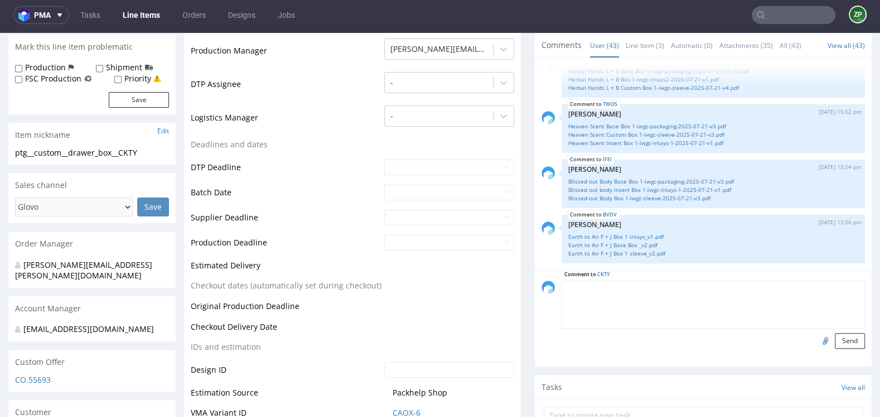
scroll to position [298, 0]
click at [816, 337] on input "file" at bounding box center [824, 339] width 16 height 14
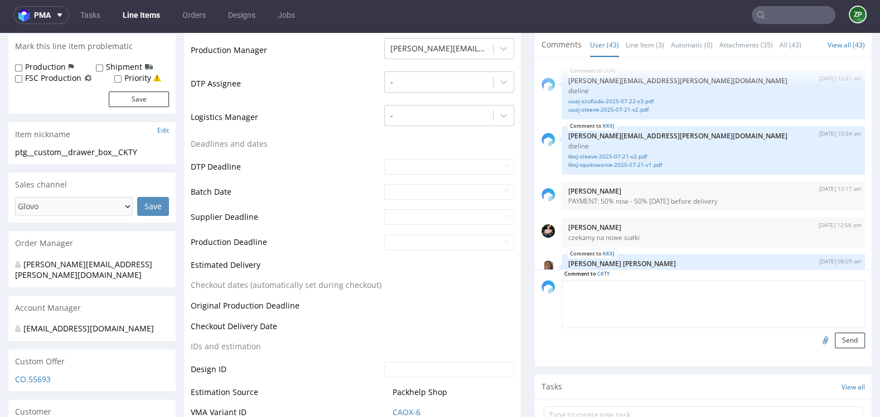
scroll to position [2056, 0]
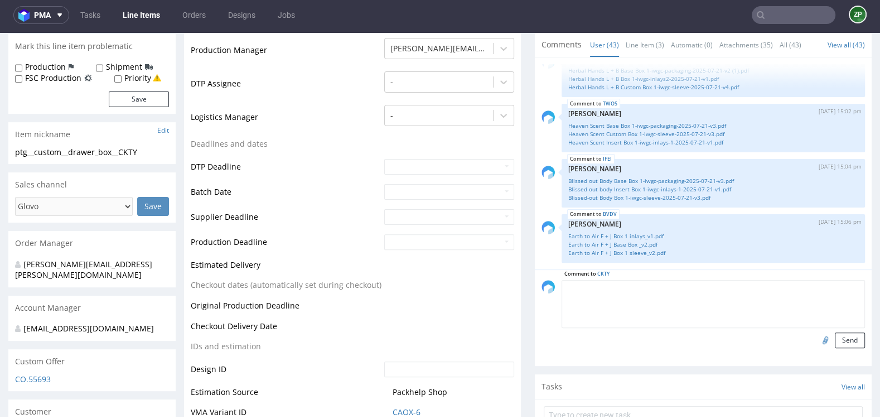
type input "C:\fakepath\My Lovely Face-base_v1.pdf"
click at [842, 340] on button "Send" at bounding box center [850, 340] width 30 height 16
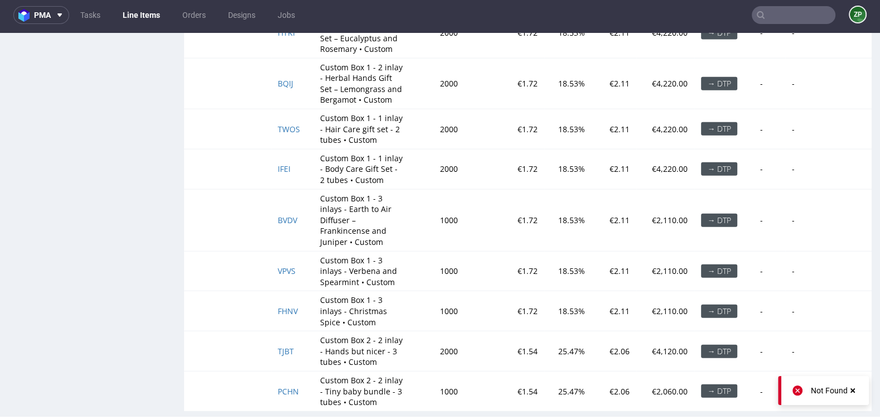
scroll to position [2464, 0]
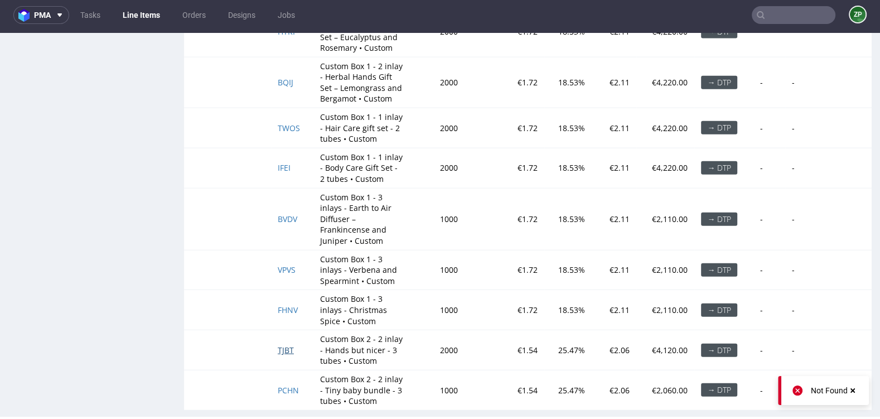
click at [282, 345] on span "TJBT" at bounding box center [286, 350] width 16 height 11
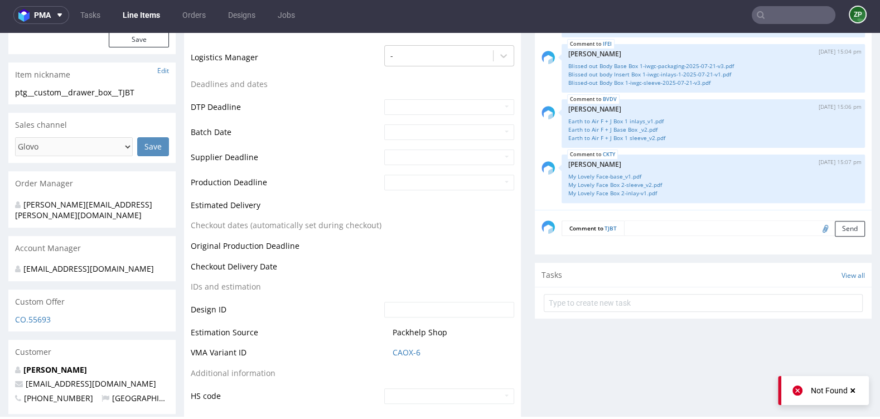
scroll to position [351, 0]
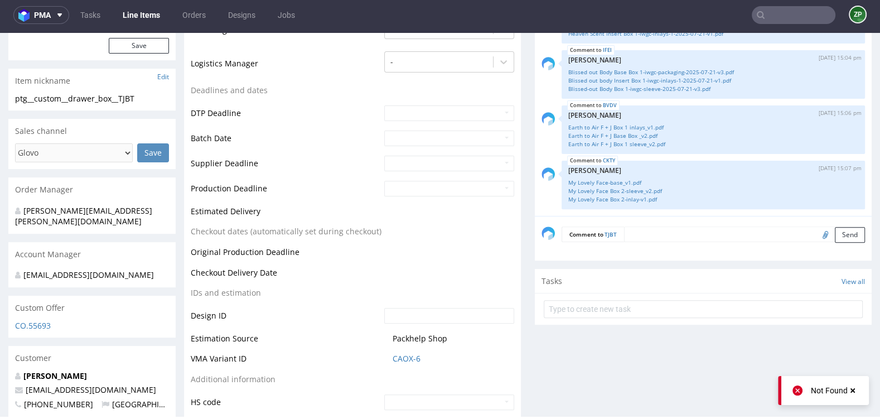
click at [672, 231] on textarea at bounding box center [744, 234] width 241 height 16
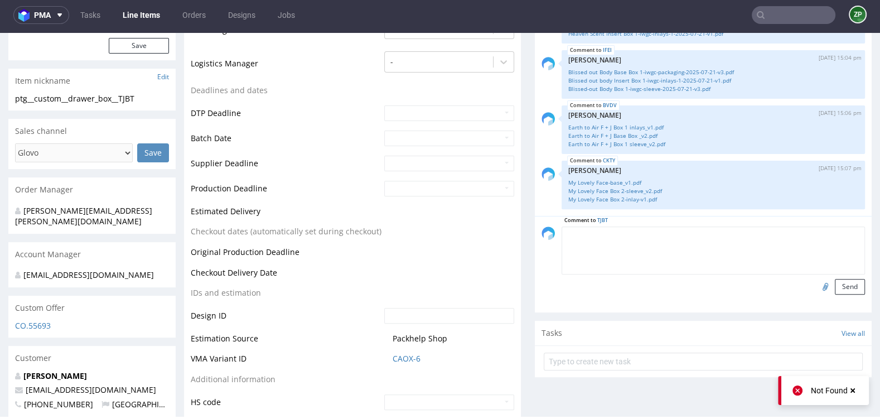
click at [816, 284] on input "file" at bounding box center [824, 286] width 16 height 14
type input "C:\fakepath\Hands but Nicer Box 2-base_v1.pdf"
click at [846, 284] on button "Send" at bounding box center [850, 287] width 30 height 16
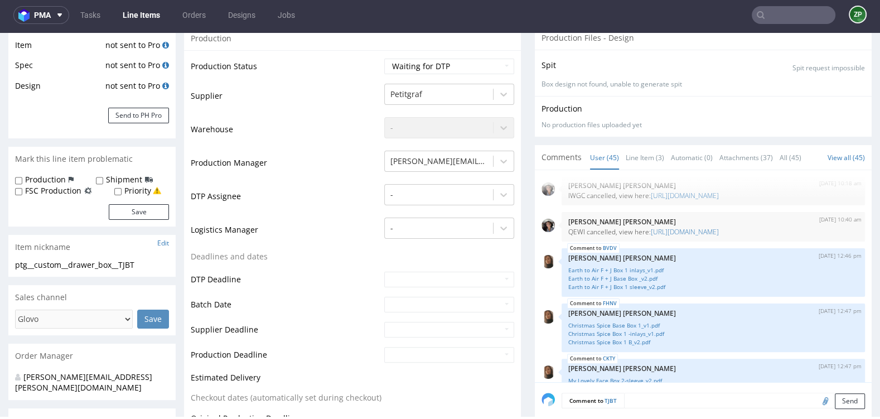
scroll to position [272, 0]
click at [809, 260] on img "submit" at bounding box center [812, 257] width 6 height 7
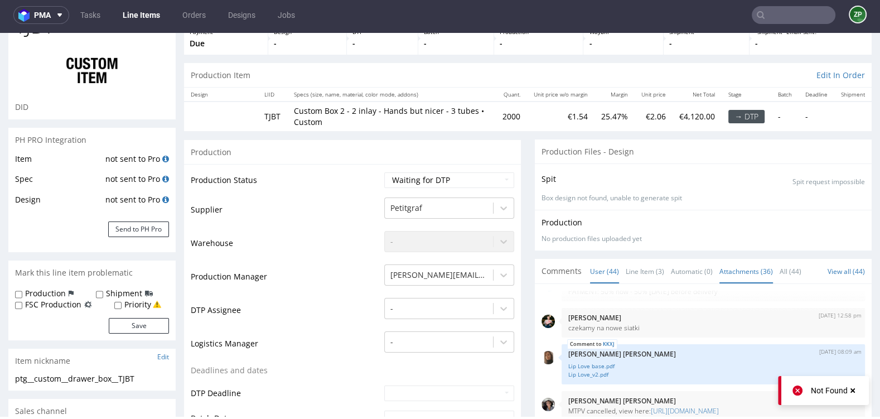
scroll to position [137, 0]
click at [809, 347] on img "submit" at bounding box center [812, 350] width 6 height 7
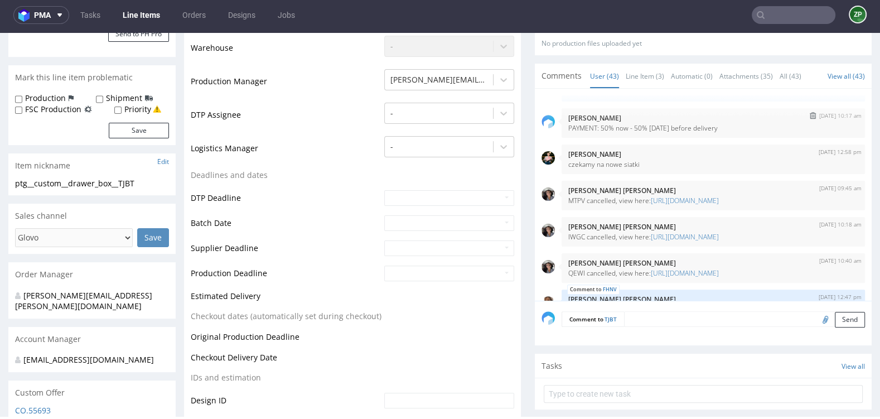
scroll to position [229, 0]
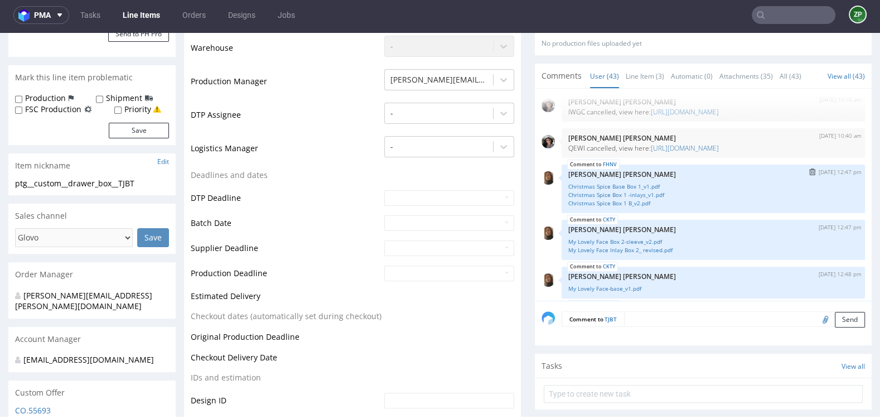
click at [809, 175] on img "submit" at bounding box center [812, 171] width 6 height 7
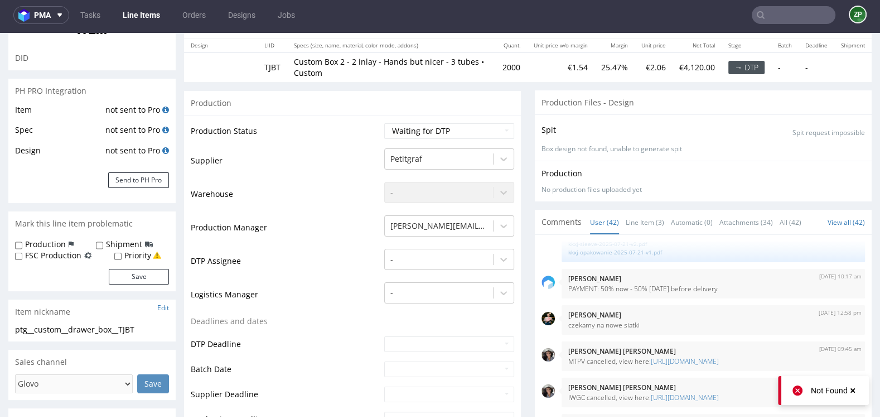
scroll to position [0, 0]
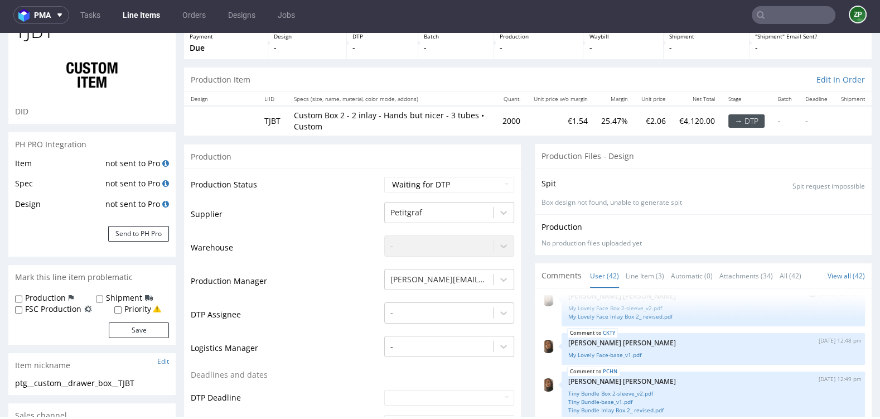
click at [809, 297] on img "submit" at bounding box center [812, 293] width 6 height 7
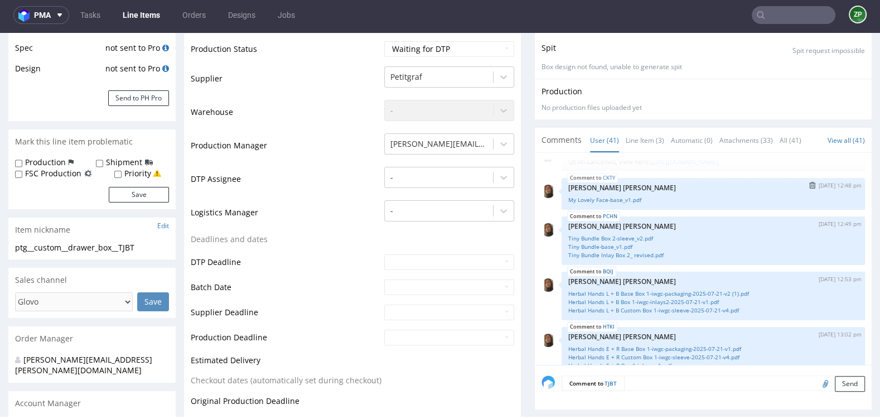
click at [809, 188] on img "submit" at bounding box center [812, 185] width 6 height 7
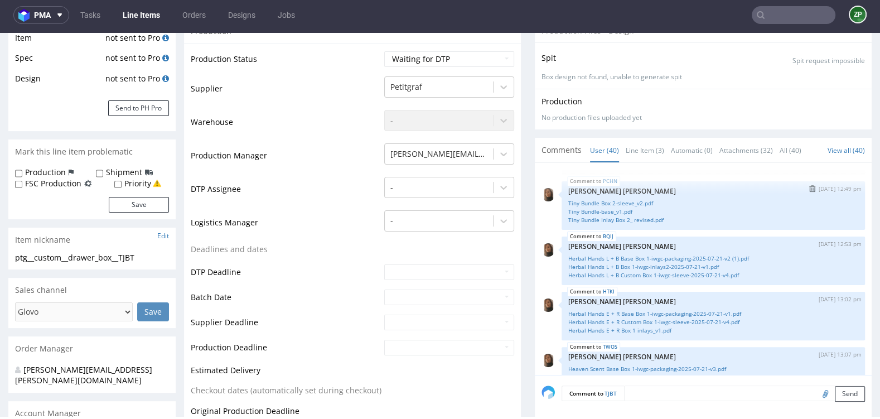
click at [809, 192] on img "submit" at bounding box center [812, 188] width 6 height 7
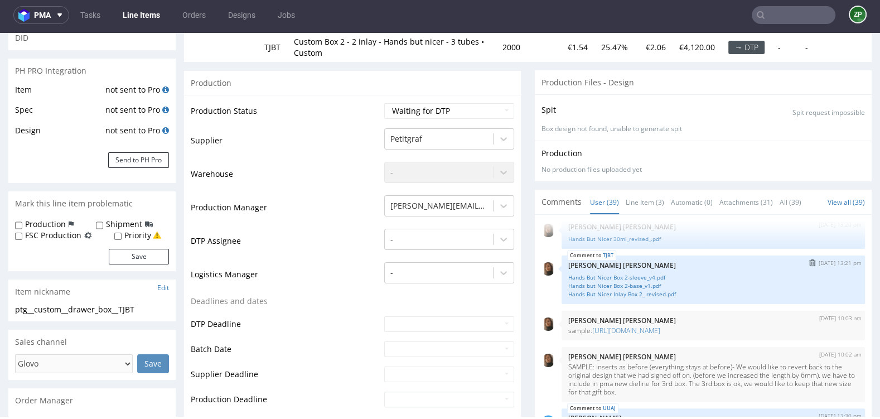
click at [809, 266] on img "submit" at bounding box center [812, 262] width 6 height 7
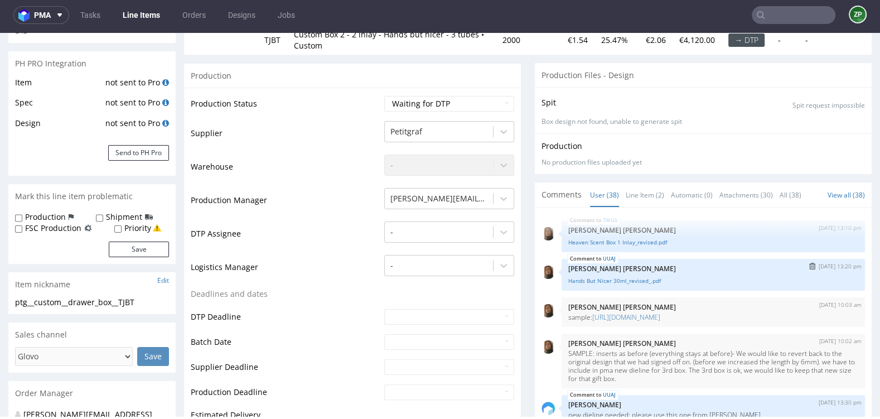
click at [809, 269] on img "submit" at bounding box center [812, 266] width 6 height 7
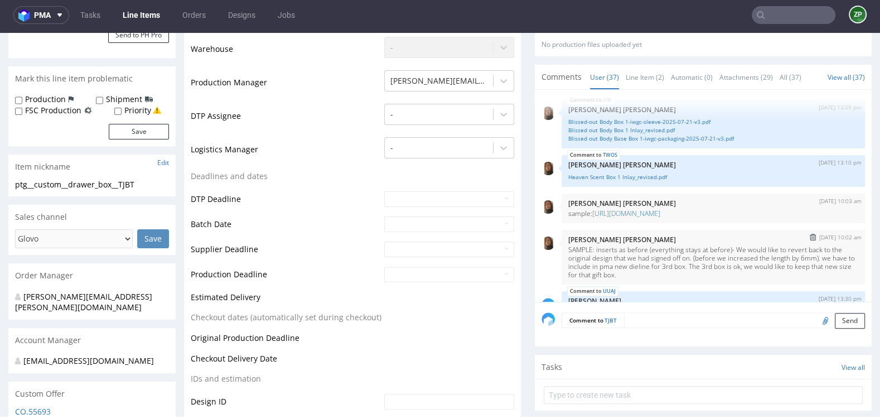
scroll to position [452, 0]
click at [809, 166] on img "submit" at bounding box center [812, 162] width 6 height 7
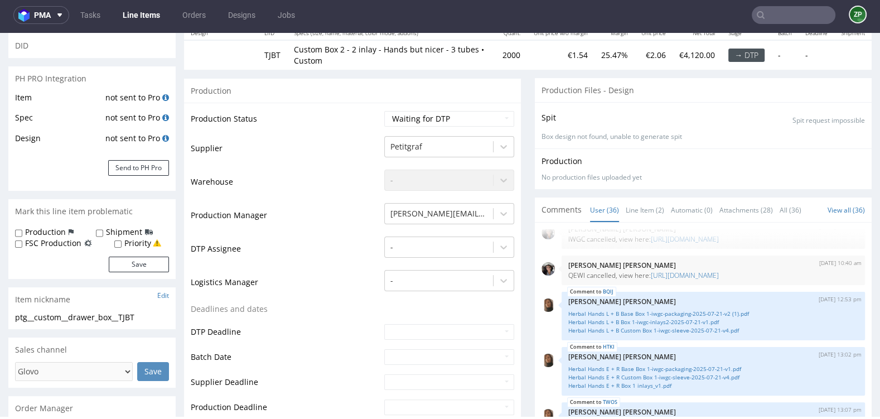
scroll to position [243, 0]
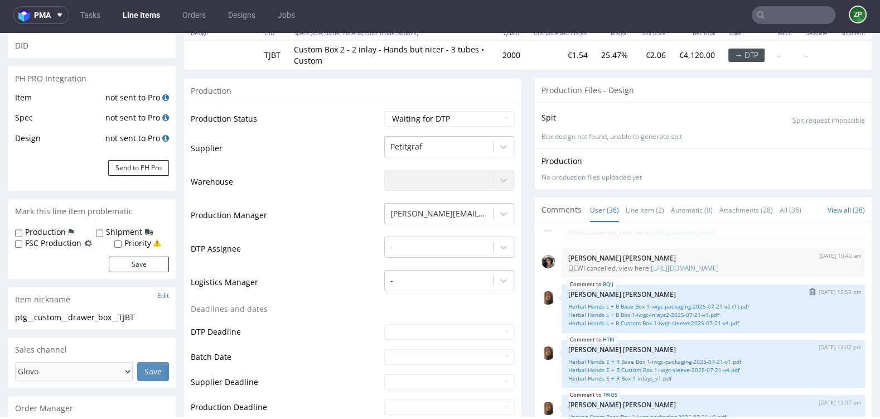
click at [809, 295] on img "submit" at bounding box center [812, 291] width 6 height 7
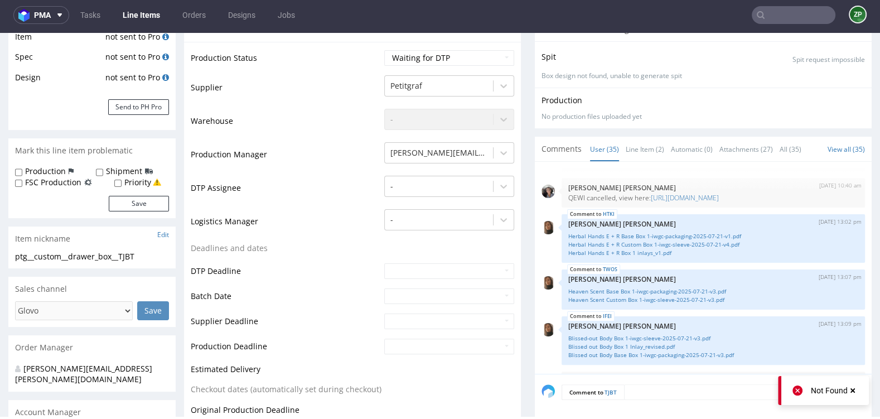
scroll to position [254, 0]
click at [809, 224] on img "submit" at bounding box center [812, 220] width 6 height 7
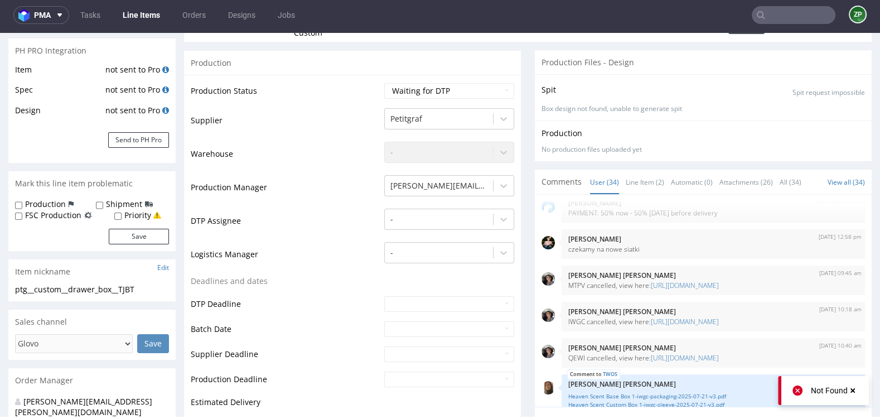
scroll to position [0, 0]
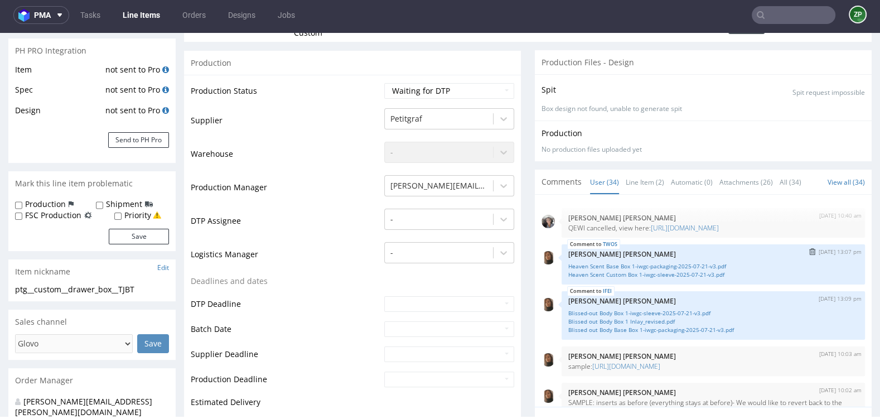
click at [809, 255] on img "submit" at bounding box center [812, 251] width 6 height 7
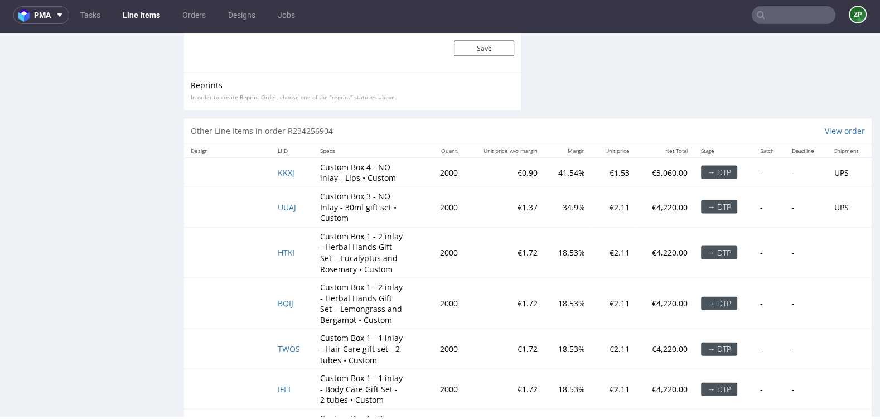
scroll to position [2239, 0]
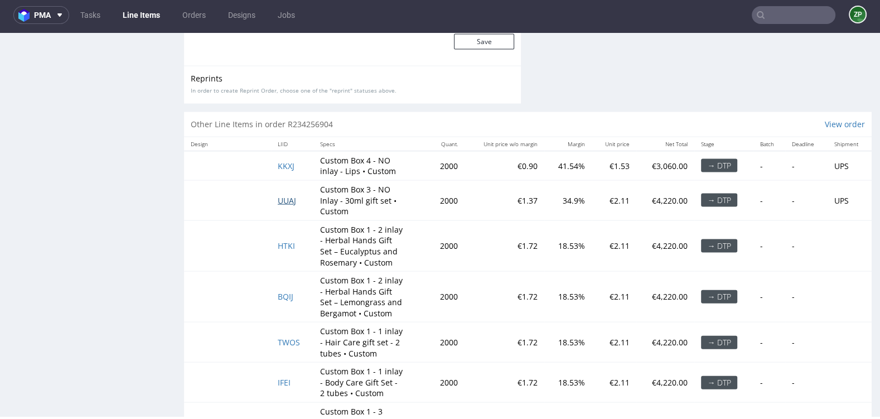
click at [283, 195] on span "UUAJ" at bounding box center [287, 200] width 18 height 11
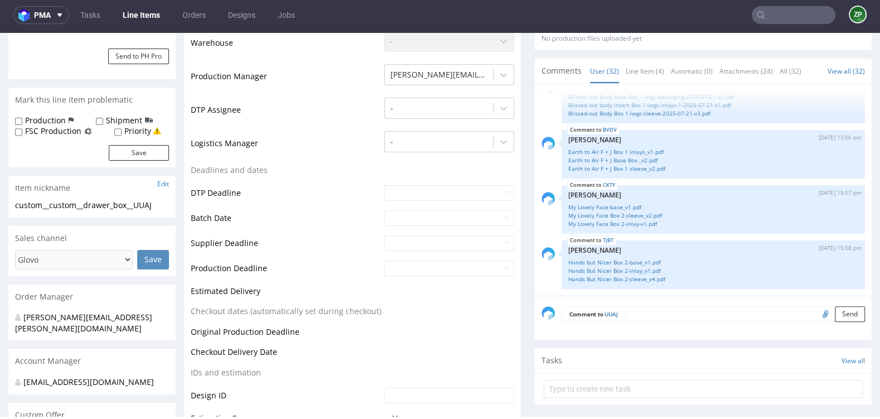
scroll to position [264, 0]
click at [646, 318] on textarea at bounding box center [745, 313] width 240 height 16
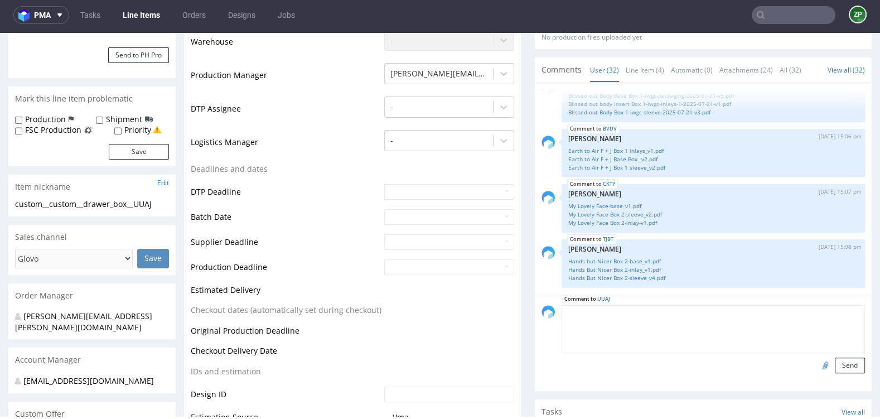
click at [816, 370] on input "file" at bounding box center [824, 364] width 16 height 14
type input "C:\fakepath\Hands But Nicer 30ml_revised_.pdf"
click at [837, 373] on button "Send" at bounding box center [850, 365] width 30 height 16
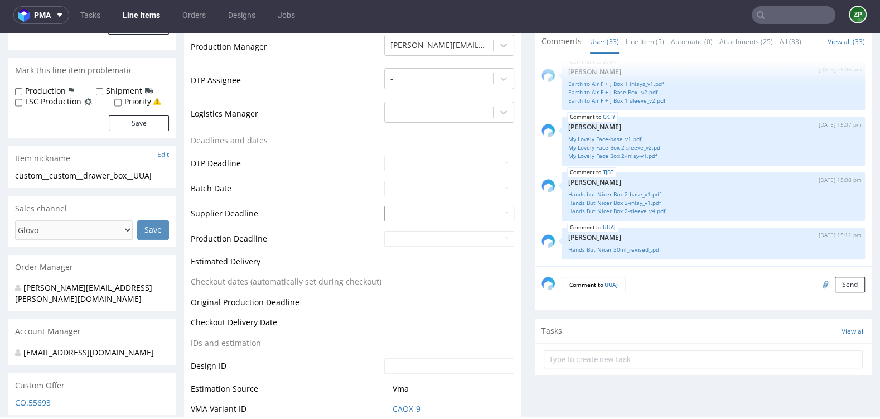
scroll to position [297, 0]
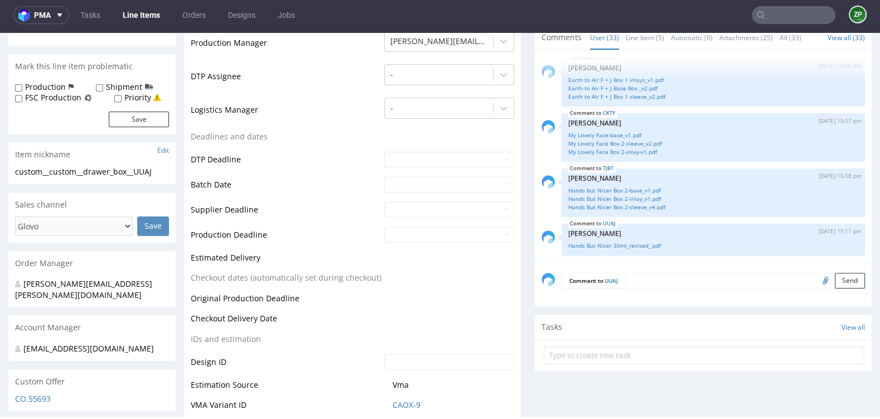
click at [641, 288] on textarea at bounding box center [745, 281] width 240 height 16
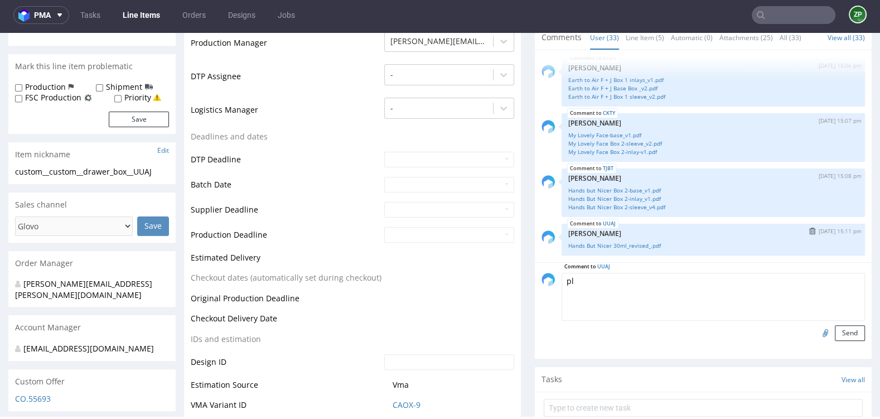
type textarea "p"
type textarea "s"
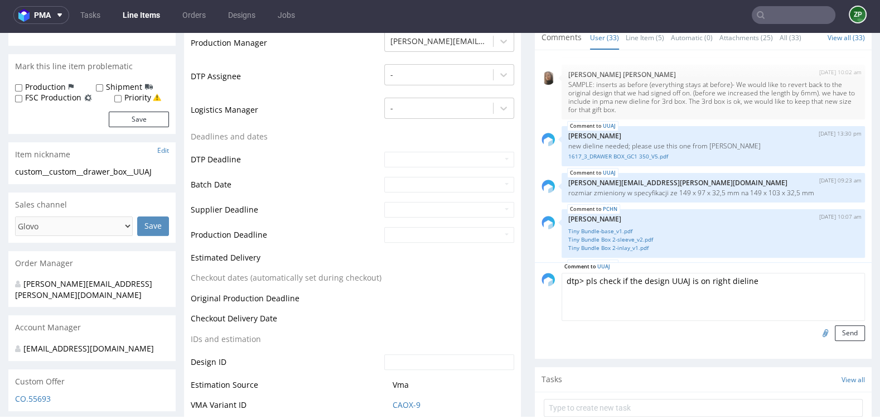
scroll to position [321, 0]
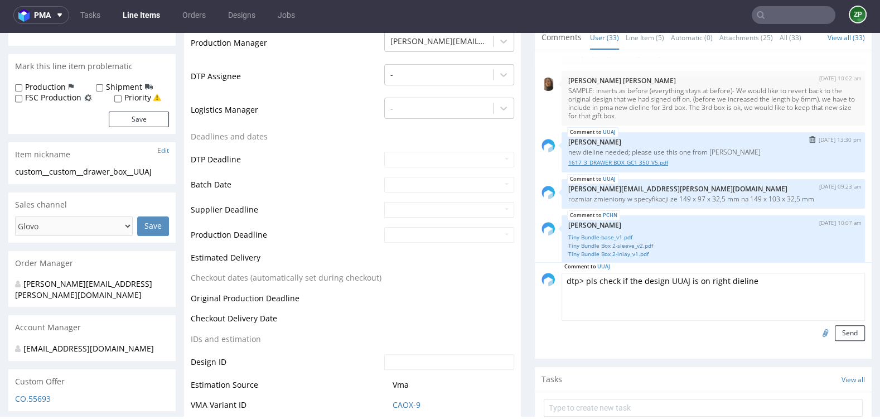
type textarea "dtp> pls check if the design UUAJ is on right dieline"
drag, startPoint x: 570, startPoint y: 191, endPoint x: 678, endPoint y: 201, distance: 108.1
click at [678, 172] on div "UUAJ [DATE] 13:30 pm [PERSON_NAME] new dieline needed; please use this one from…" at bounding box center [712, 152] width 303 height 40
click at [701, 167] on link "1617_3_DRAWER BOX_GC1 350_V5.pdf" at bounding box center [713, 162] width 290 height 8
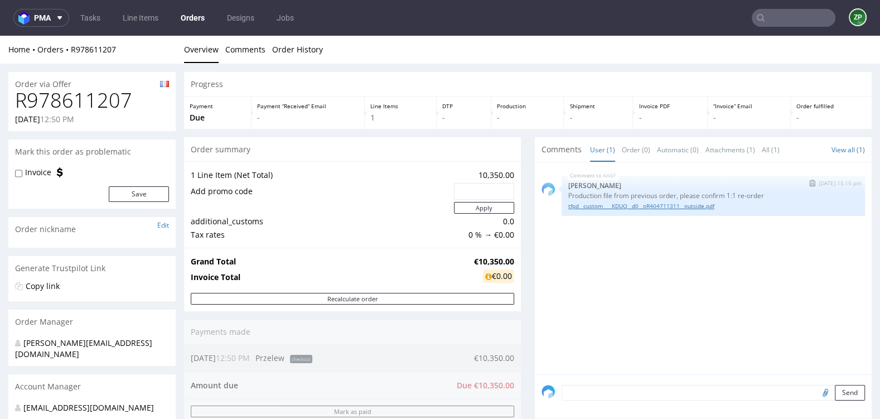
click at [604, 205] on link "tfpd__custom____KDUQ__d0__oR404711311__outside.pdf" at bounding box center [713, 206] width 290 height 8
click at [615, 207] on link "tfpd__custom____KDUQ__d0__oR404711311__outside.pdf" at bounding box center [713, 206] width 290 height 8
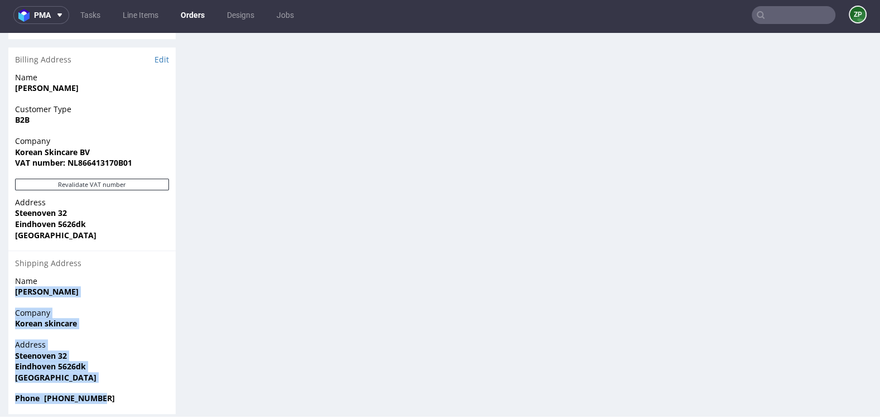
scroll to position [3, 0]
click at [237, 14] on link "Designs" at bounding box center [240, 15] width 41 height 18
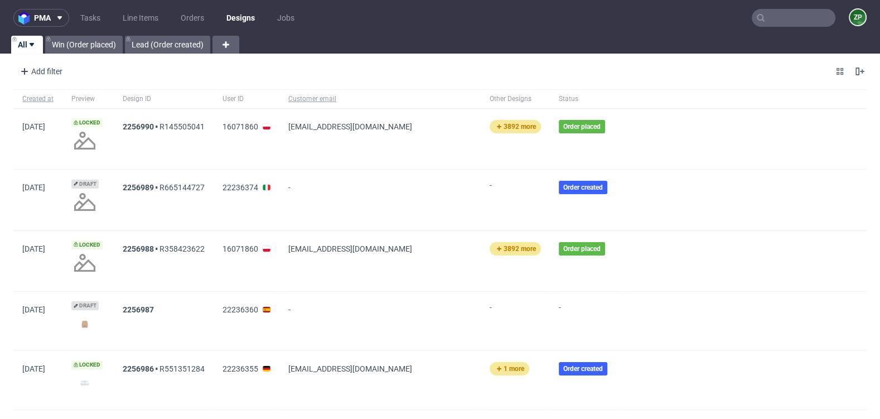
click at [791, 17] on input "text" at bounding box center [794, 18] width 84 height 18
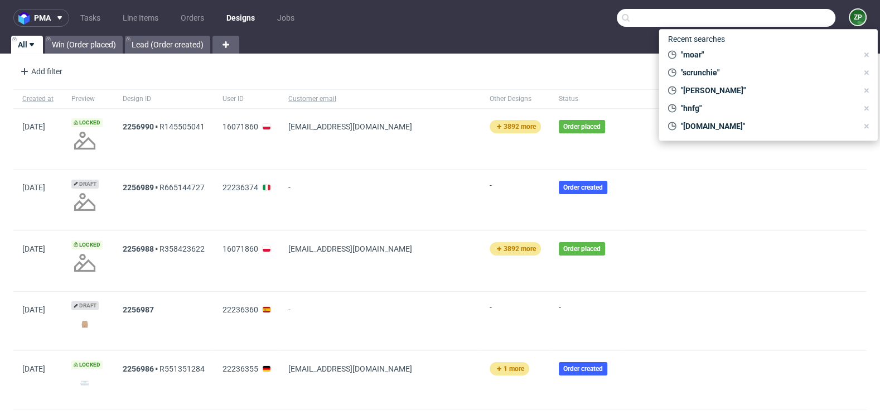
paste input "R380152243"
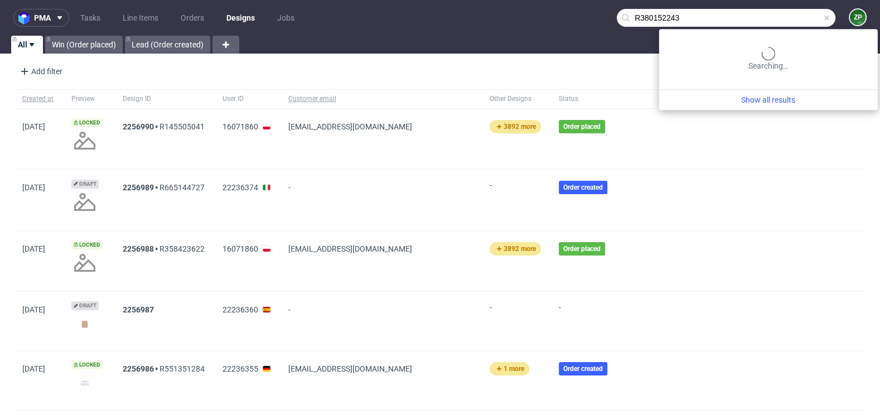
type input "R380152243"
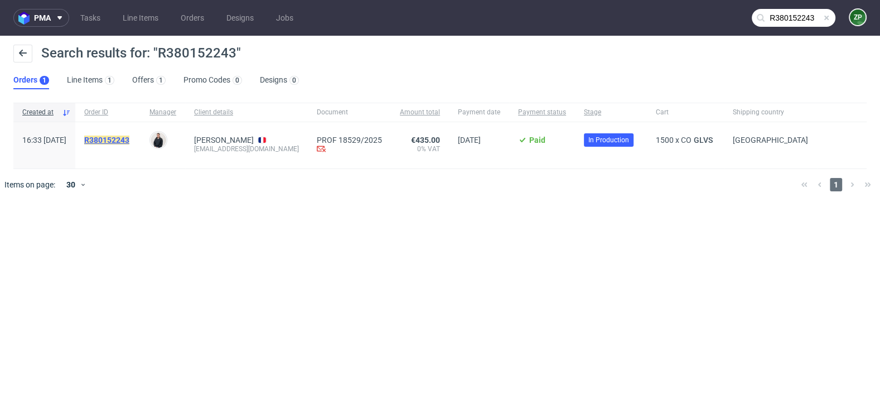
click at [129, 140] on mark "R380152243" at bounding box center [106, 139] width 45 height 9
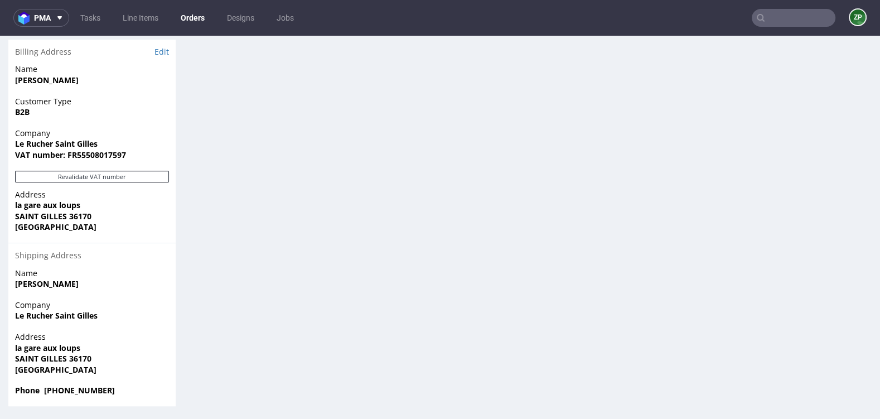
scroll to position [653, 0]
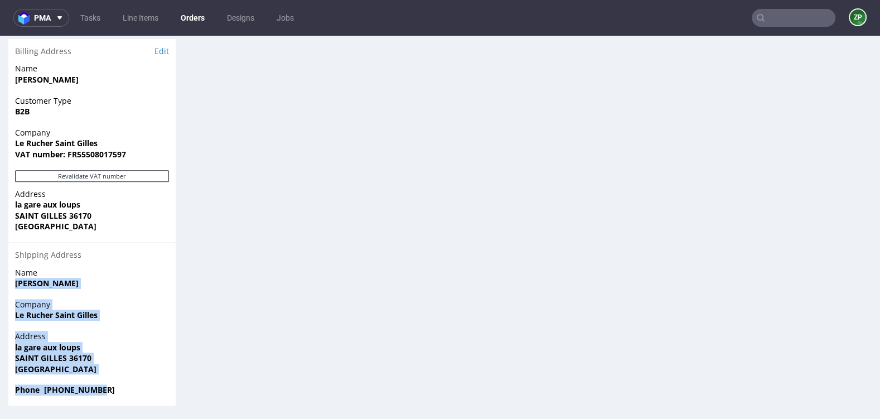
drag, startPoint x: 104, startPoint y: 395, endPoint x: 11, endPoint y: 281, distance: 147.4
click at [11, 281] on section "Billing Address Edit Name [PERSON_NAME] Customer Type B2B Company [GEOGRAPHIC_D…" at bounding box center [91, 222] width 167 height 366
copy section "[PERSON_NAME] Company Le Rucher Saint Gilles Address la [GEOGRAPHIC_DATA] Phone…"
click at [195, 14] on link "Orders" at bounding box center [192, 18] width 37 height 18
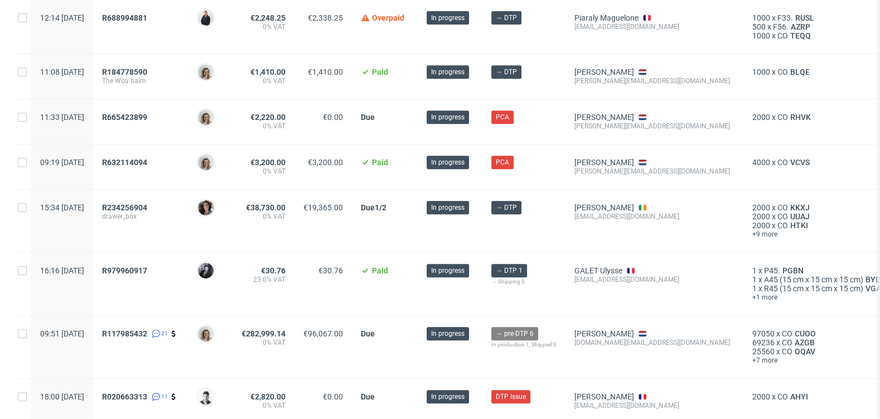
scroll to position [579, 0]
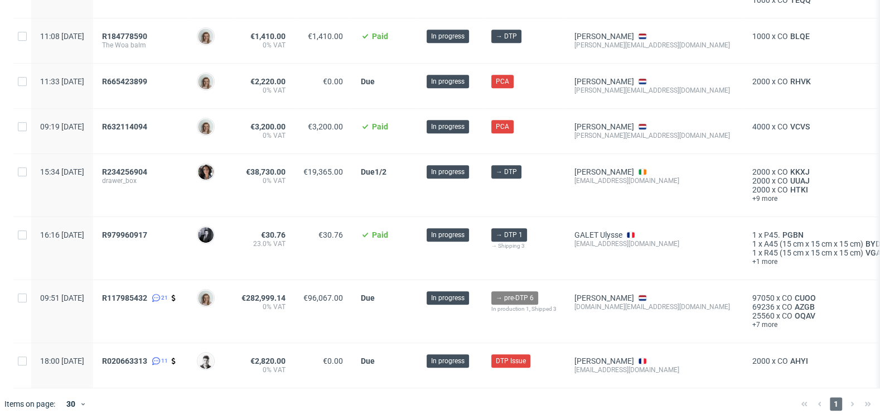
click at [151, 176] on span "drawer_box" at bounding box center [140, 180] width 77 height 9
click at [147, 167] on span "R234256904" at bounding box center [124, 171] width 45 height 9
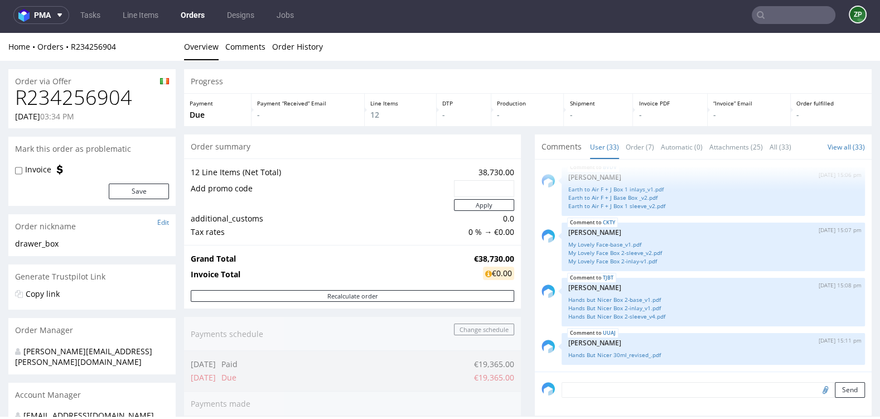
scroll to position [1563, 0]
click at [598, 382] on textarea at bounding box center [712, 390] width 303 height 16
click at [594, 389] on textarea "They need samples" at bounding box center [712, 406] width 303 height 48
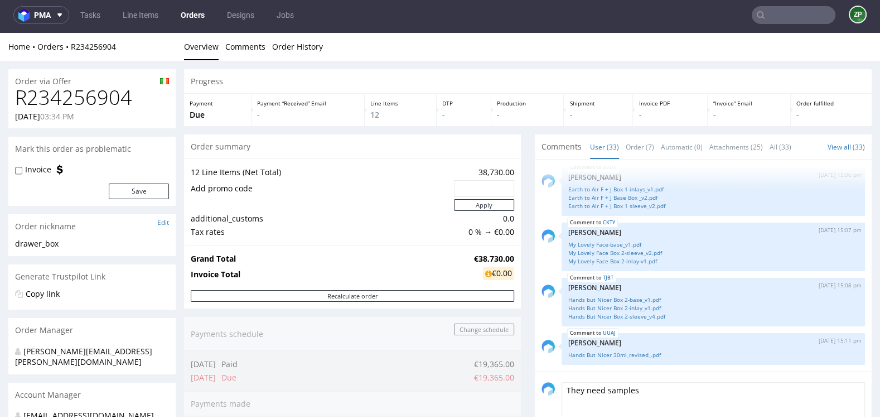
click at [594, 389] on textarea "They need samples" at bounding box center [712, 406] width 303 height 48
click at [641, 389] on textarea "If production will be after 15.09" at bounding box center [712, 406] width 303 height 48
drag, startPoint x: 677, startPoint y: 389, endPoint x: 790, endPoint y: 399, distance: 113.0
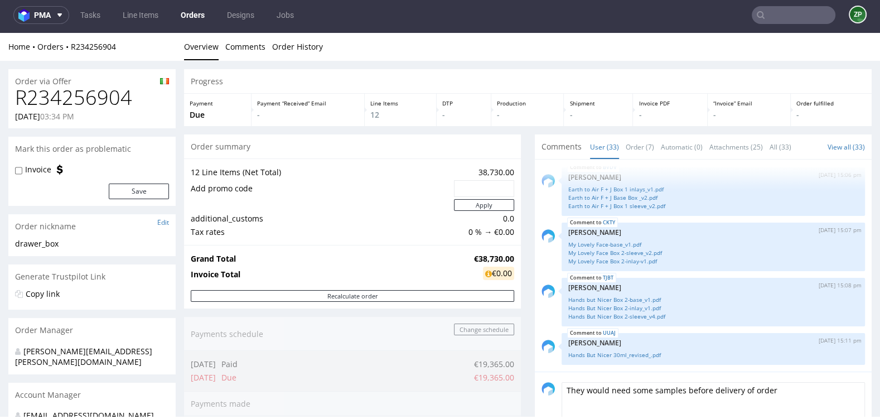
click at [790, 399] on textarea "They would need some samples before delivery of order" at bounding box center [712, 406] width 303 height 48
click at [645, 388] on textarea "They would need some samples" at bounding box center [712, 406] width 303 height 48
click at [649, 386] on textarea "They would need some extra samples" at bounding box center [712, 406] width 303 height 48
click at [708, 391] on textarea "They would need some extra samples" at bounding box center [712, 406] width 303 height 48
click at [695, 393] on textarea "They would need some extra samples for the fair on 19th." at bounding box center [712, 406] width 303 height 48
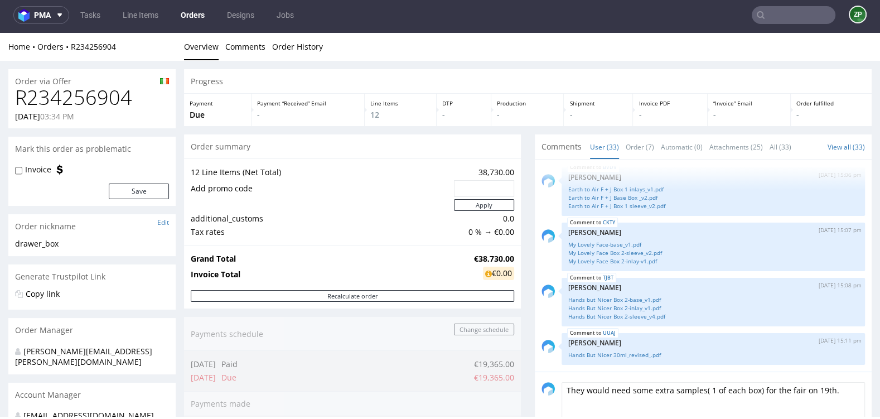
click at [838, 387] on textarea "They would need some extra samples( 1 of each box) for the fair on 19th." at bounding box center [712, 406] width 303 height 48
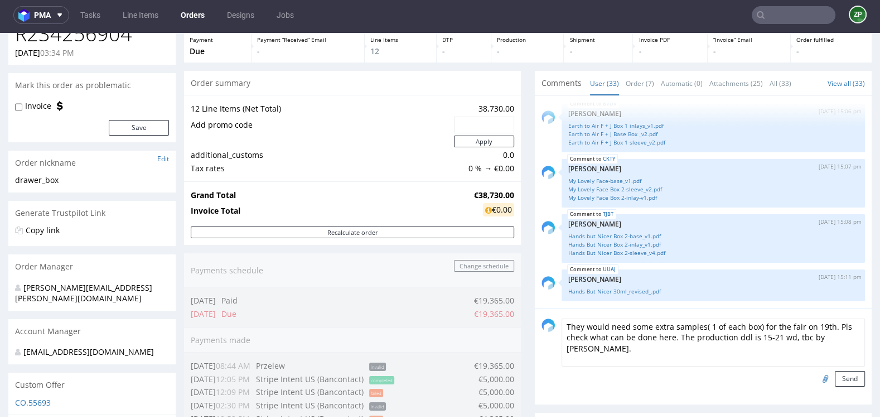
scroll to position [75, 0]
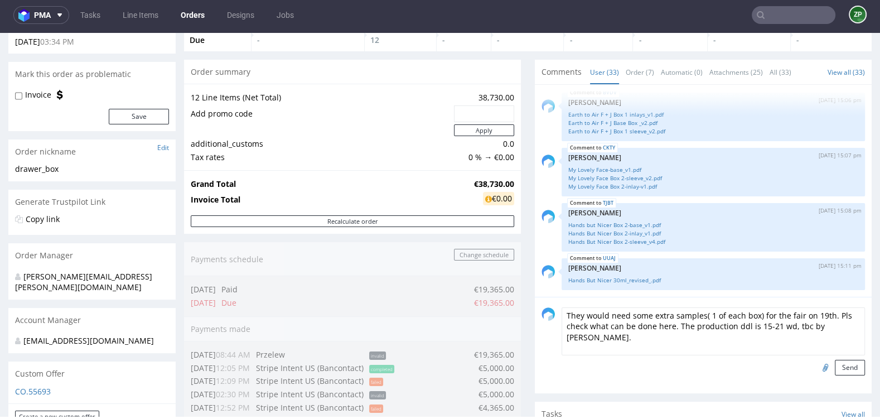
click at [799, 327] on textarea "They would need some extra samples( 1 of each box) for the fair on 19th. Pls ch…" at bounding box center [712, 331] width 303 height 48
drag, startPoint x: 787, startPoint y: 324, endPoint x: 844, endPoint y: 322, distance: 56.9
click at [844, 322] on textarea "They would need some extra samples( 1 of each box) for the fair on 19th. Pls ch…" at bounding box center [712, 331] width 303 height 48
type textarea "They would need some extra samples( 1 of each box) for the fair on 19th. Pls ch…"
click at [841, 369] on button "Send" at bounding box center [850, 368] width 30 height 16
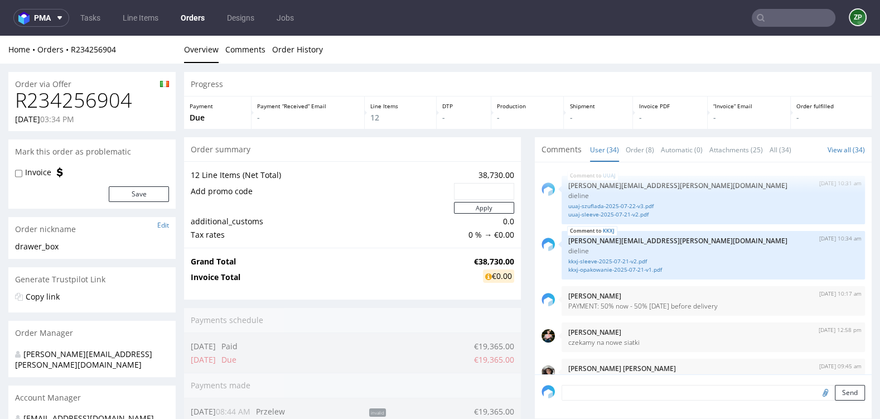
scroll to position [1607, 0]
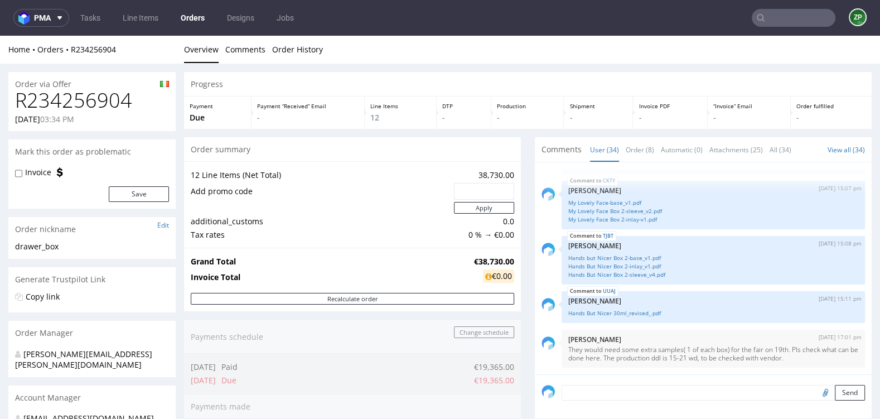
click at [203, 21] on link "Orders" at bounding box center [192, 18] width 37 height 18
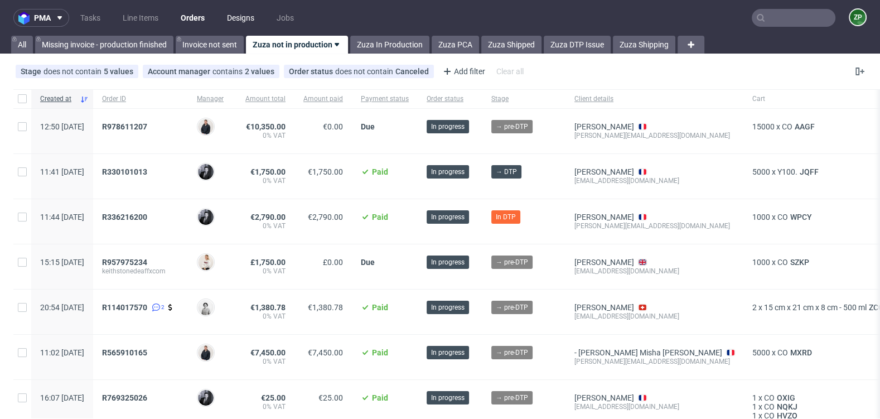
click at [235, 21] on link "Designs" at bounding box center [240, 18] width 41 height 18
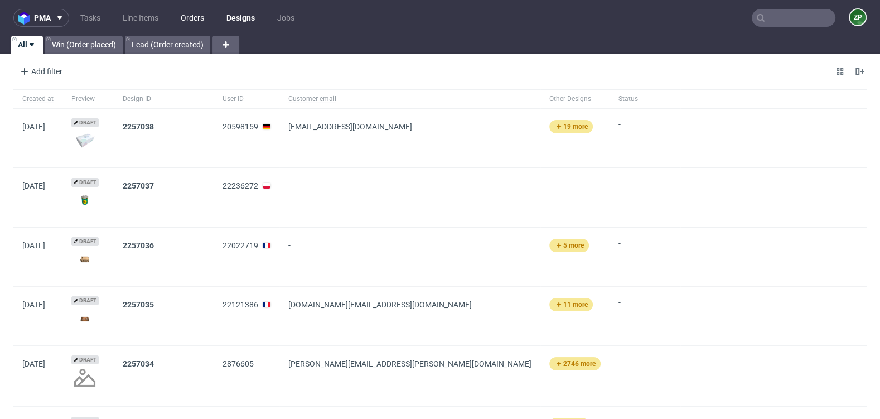
click at [195, 20] on link "Orders" at bounding box center [192, 18] width 37 height 18
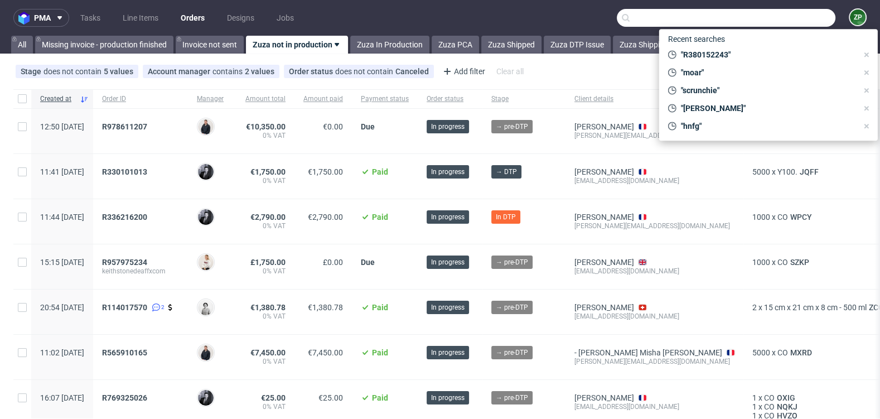
click at [782, 26] on input "text" at bounding box center [726, 18] width 219 height 18
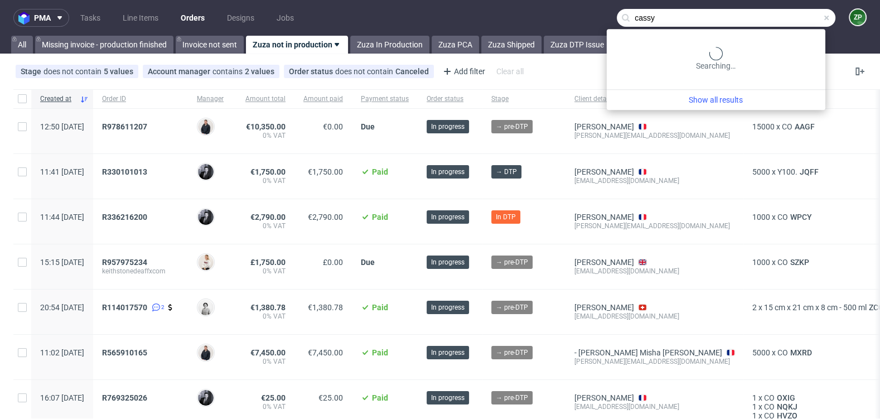
type input "cassy"
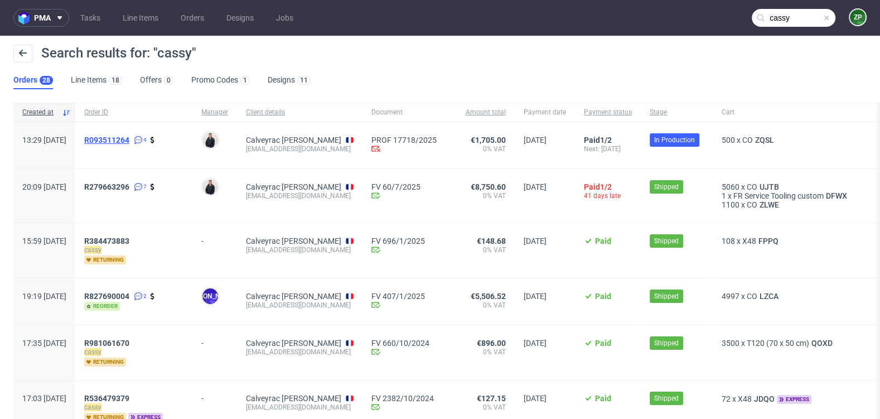
click at [129, 140] on span "R093511264" at bounding box center [106, 139] width 45 height 9
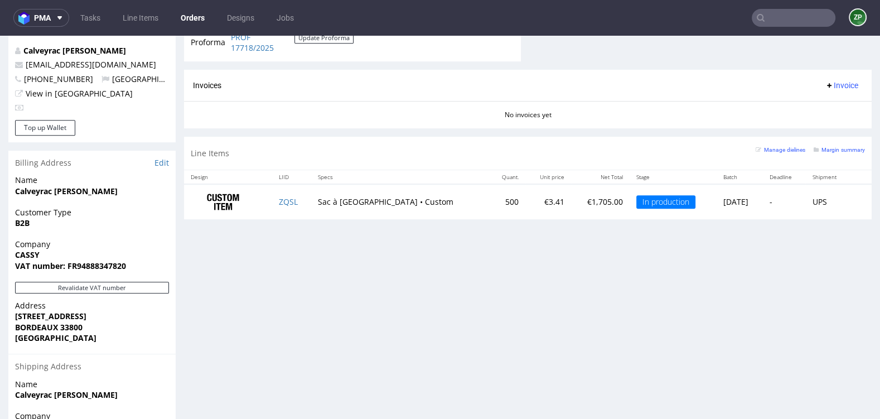
scroll to position [653, 0]
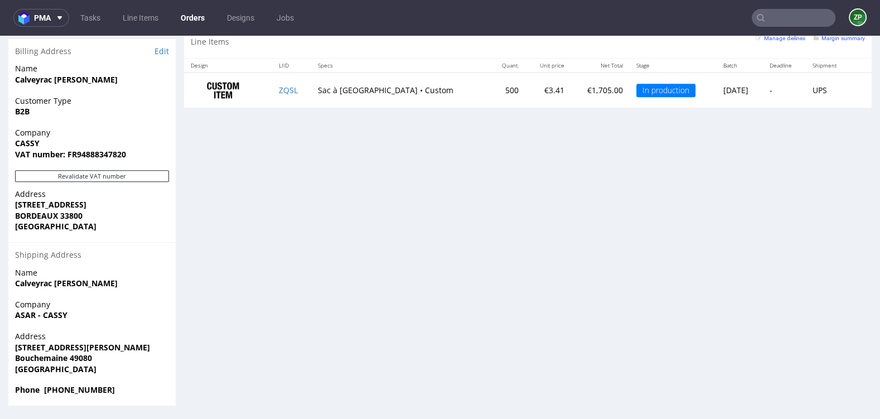
click at [784, 19] on input "text" at bounding box center [794, 18] width 84 height 18
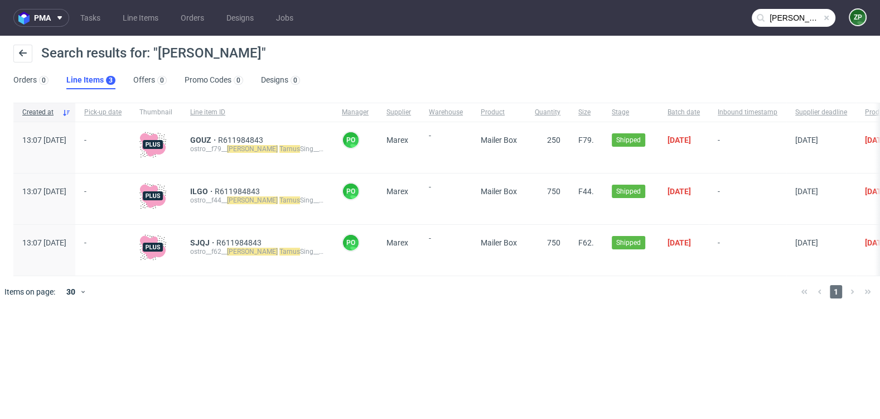
click at [797, 22] on input "[PERSON_NAME]" at bounding box center [794, 18] width 84 height 18
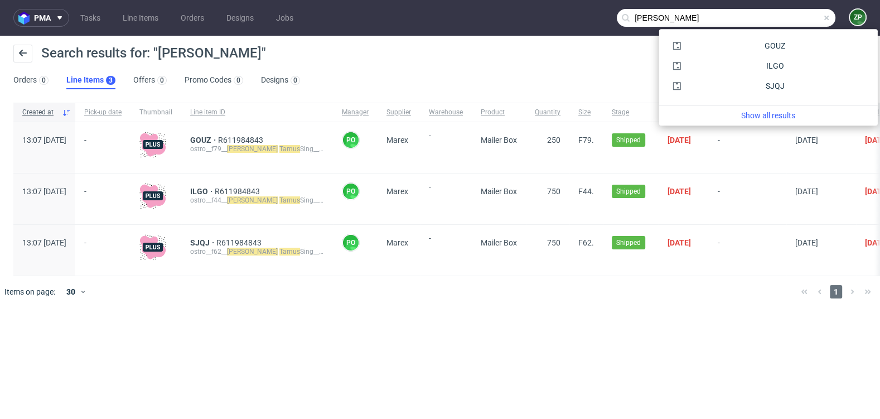
drag, startPoint x: 718, startPoint y: 10, endPoint x: 673, endPoint y: 10, distance: 45.2
click at [673, 10] on input "[PERSON_NAME]" at bounding box center [726, 18] width 219 height 18
drag, startPoint x: 656, startPoint y: 16, endPoint x: 740, endPoint y: 21, distance: 84.3
click at [740, 21] on input "[PERSON_NAME]" at bounding box center [726, 18] width 219 height 18
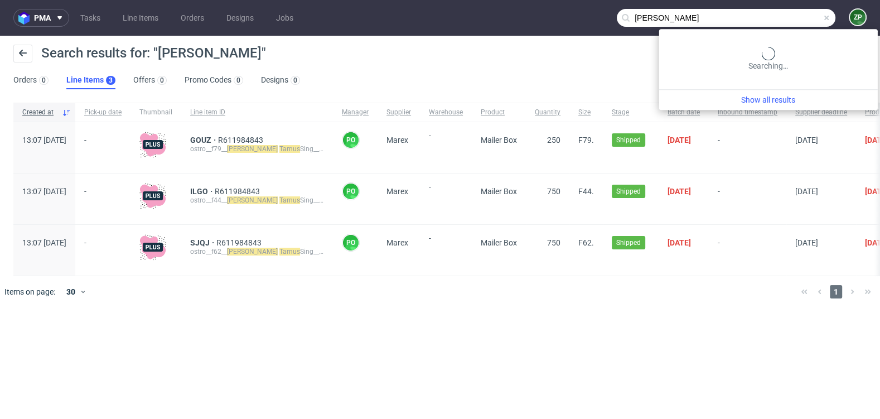
type input "[PERSON_NAME]"
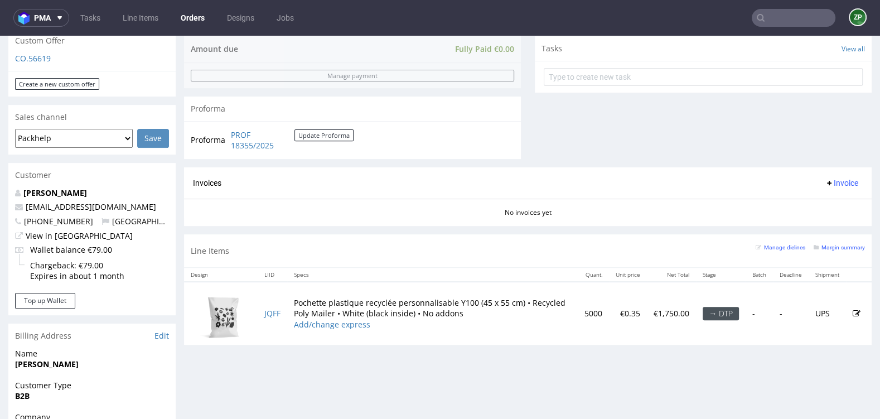
scroll to position [403, 0]
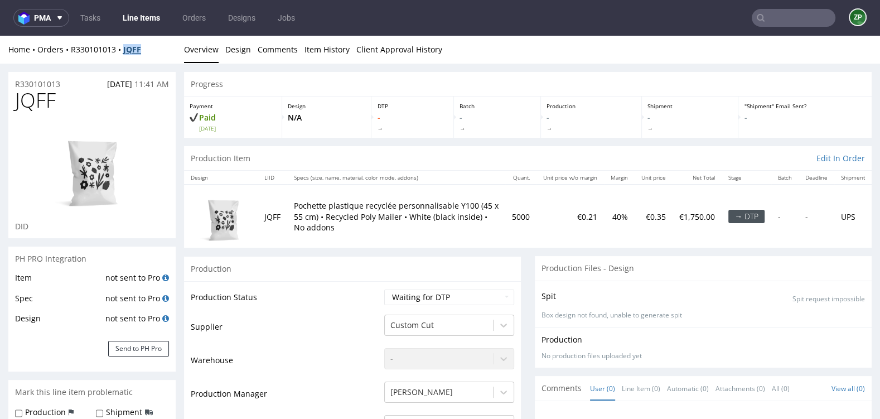
copy strong "JQFF"
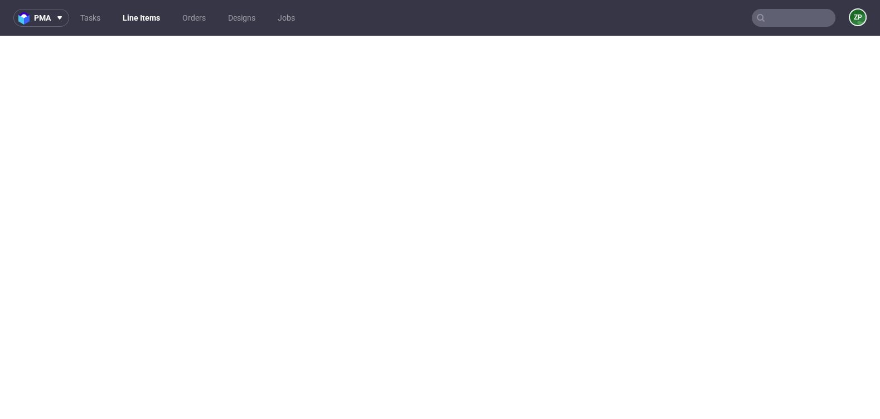
select select "in_progress"
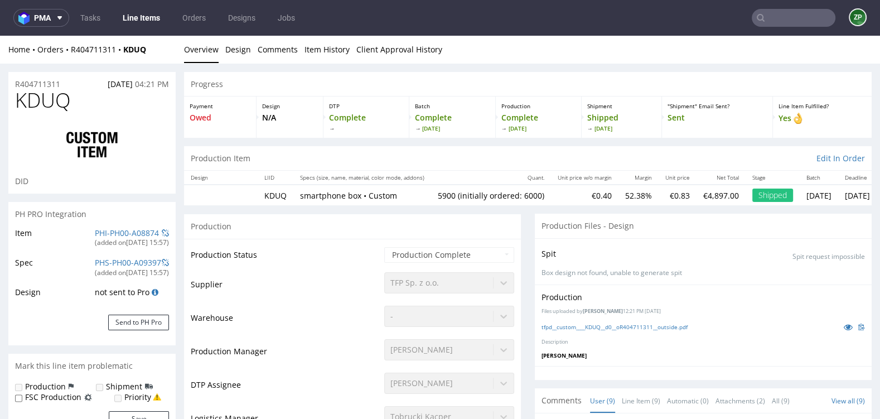
scroll to position [166, 0]
click at [188, 18] on link "Orders" at bounding box center [194, 18] width 37 height 18
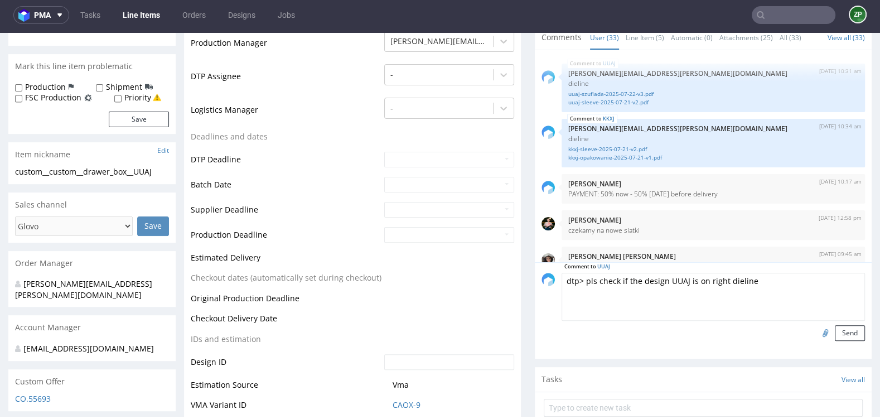
scroll to position [321, 0]
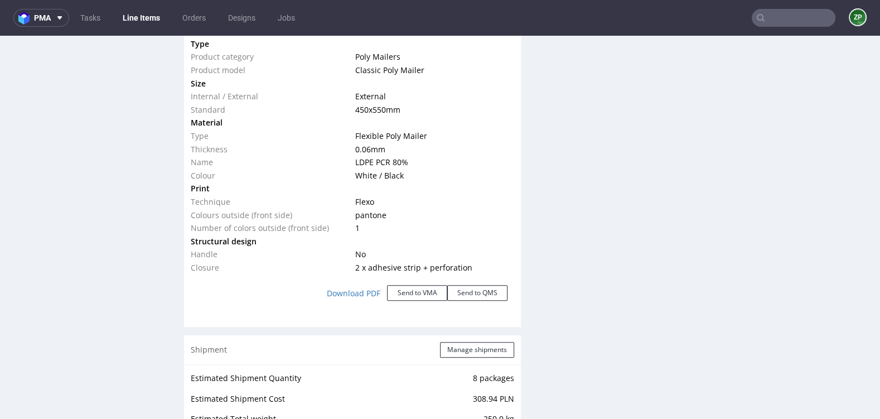
scroll to position [1138, 0]
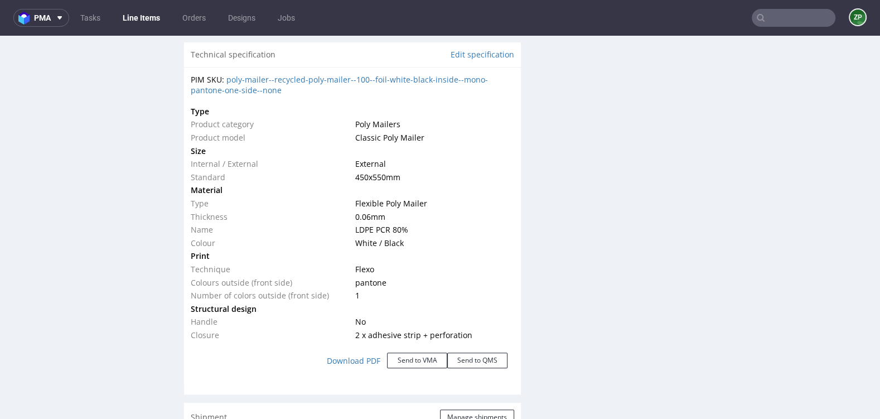
scroll to position [1072, 0]
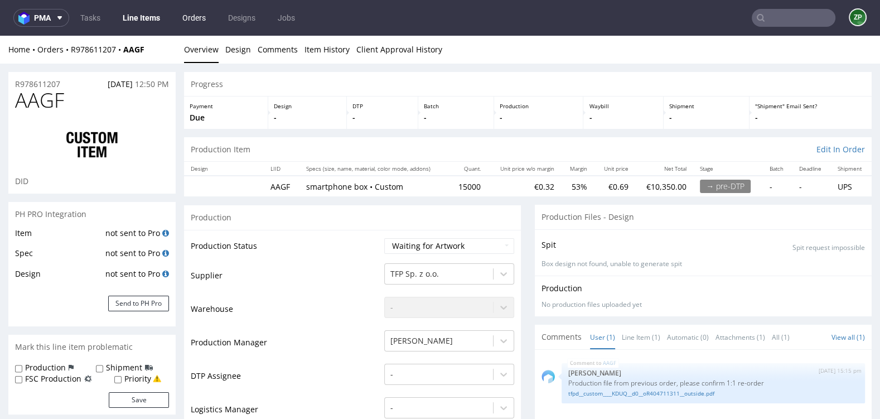
click at [198, 17] on link "Orders" at bounding box center [194, 18] width 37 height 18
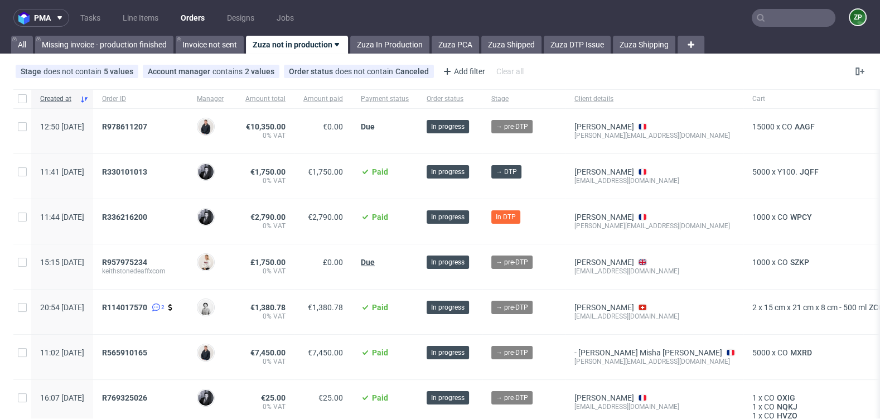
scroll to position [85, 0]
